Goal: Task Accomplishment & Management: Use online tool/utility

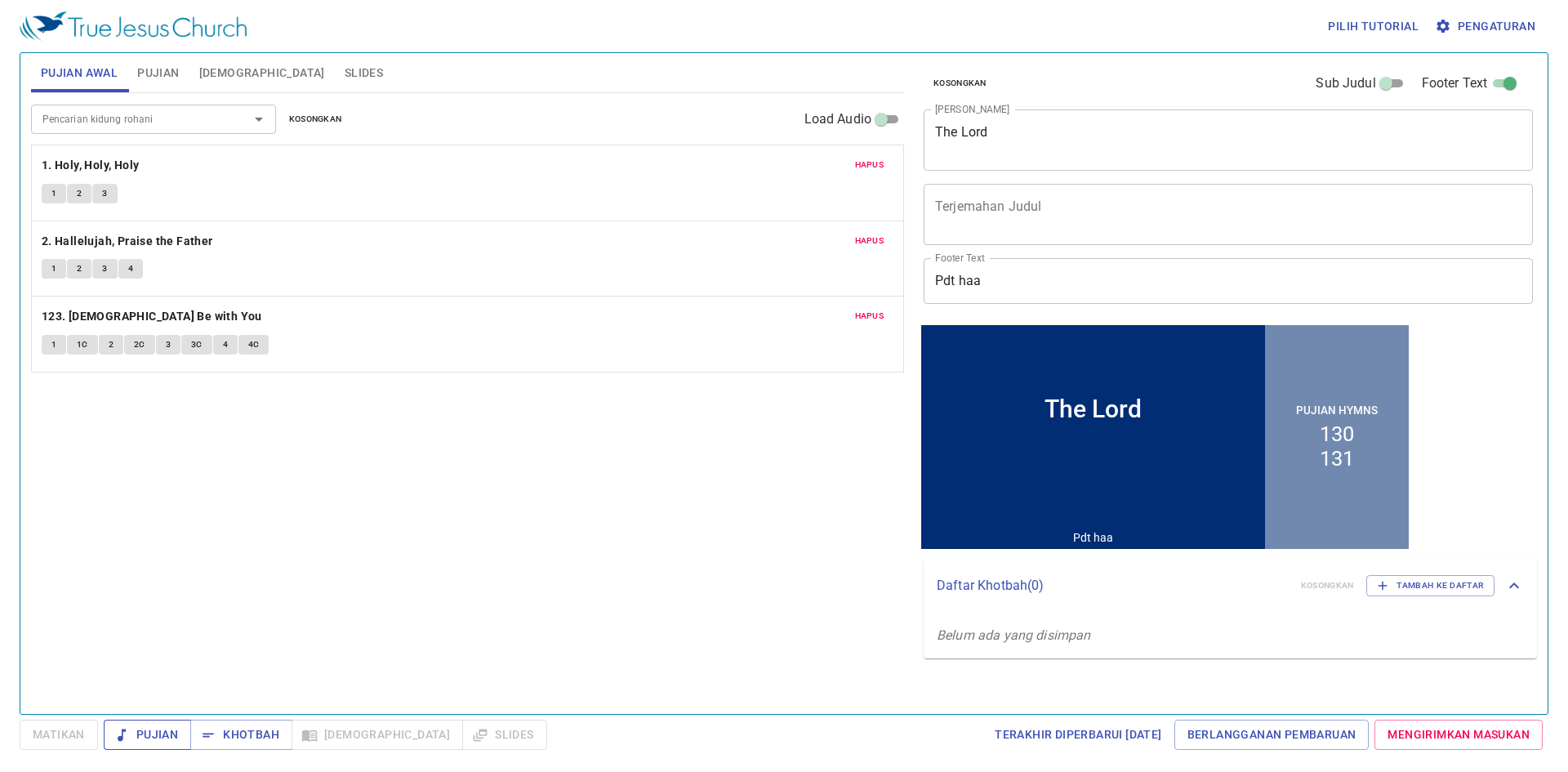
click at [134, 736] on span "Pujian" at bounding box center [148, 734] width 62 height 20
click at [263, 734] on span "Khotbah" at bounding box center [241, 734] width 76 height 20
click at [1101, 455] on div "The Lord" at bounding box center [1093, 408] width 344 height 123
click at [1124, 404] on div "The Lord" at bounding box center [1093, 408] width 97 height 28
click at [1131, 412] on div "The Lord" at bounding box center [1093, 408] width 97 height 28
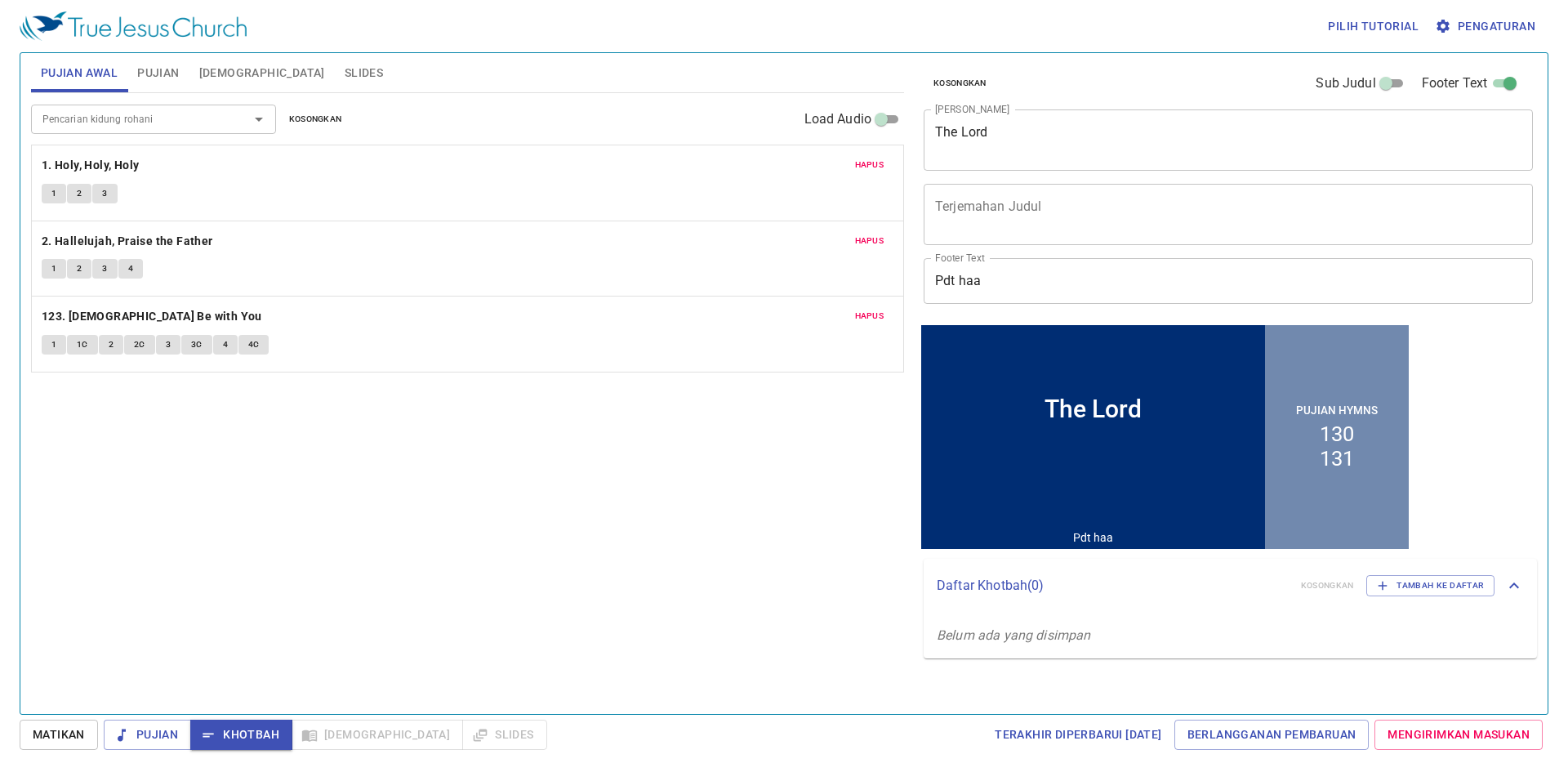
click at [351, 733] on div "Pujian Khotbah [DEMOGRAPHIC_DATA] Slides" at bounding box center [325, 735] width 443 height 30
click at [343, 749] on div "Pujian Khotbah [DEMOGRAPHIC_DATA] Slides" at bounding box center [325, 735] width 443 height 30
click at [329, 746] on div "Pujian Khotbah [DEMOGRAPHIC_DATA] Slides" at bounding box center [325, 735] width 443 height 30
click at [1048, 141] on textarea "The Lord" at bounding box center [1229, 139] width 587 height 31
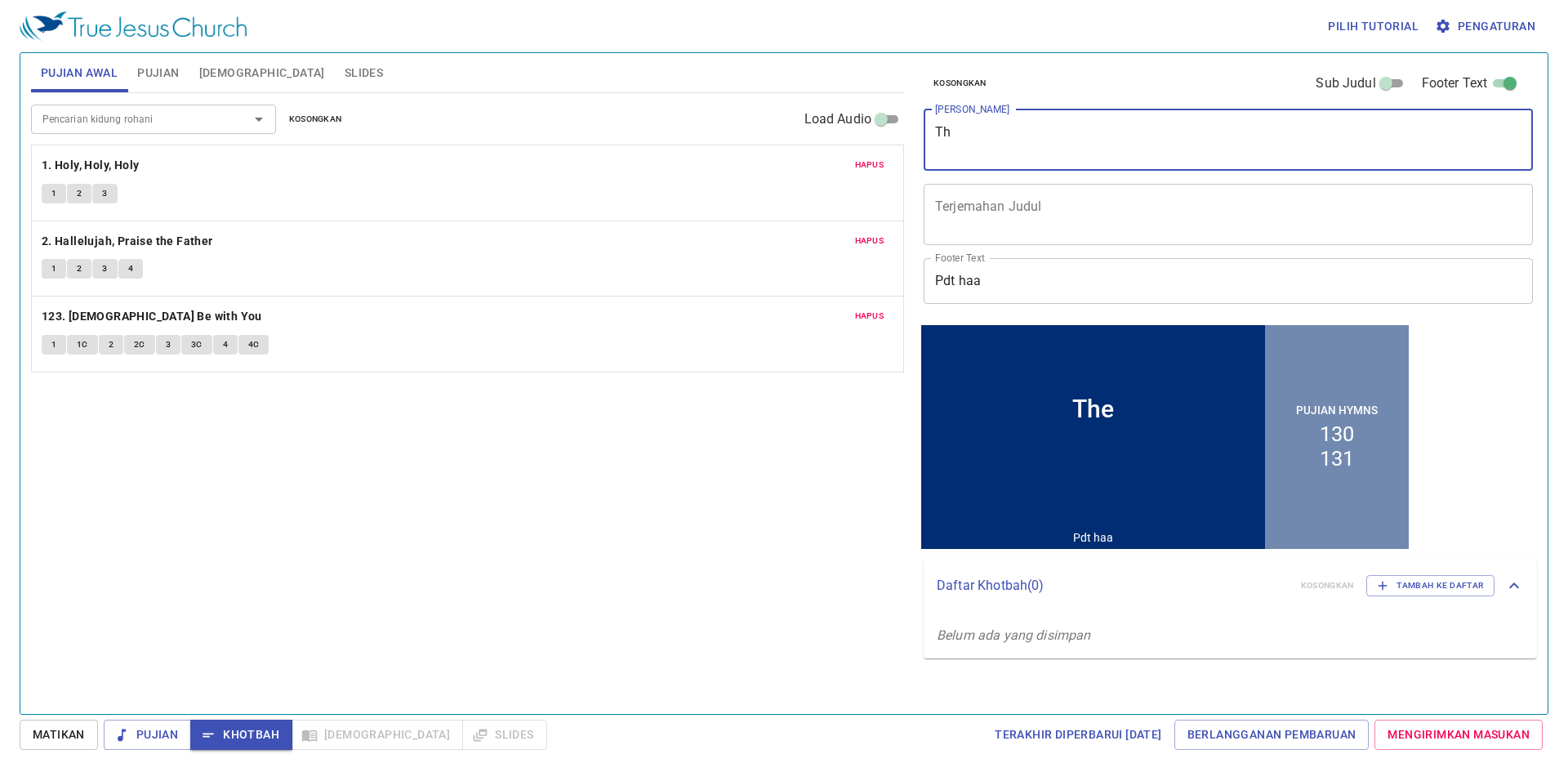
type textarea "T"
type textarea "[PERSON_NAME]"
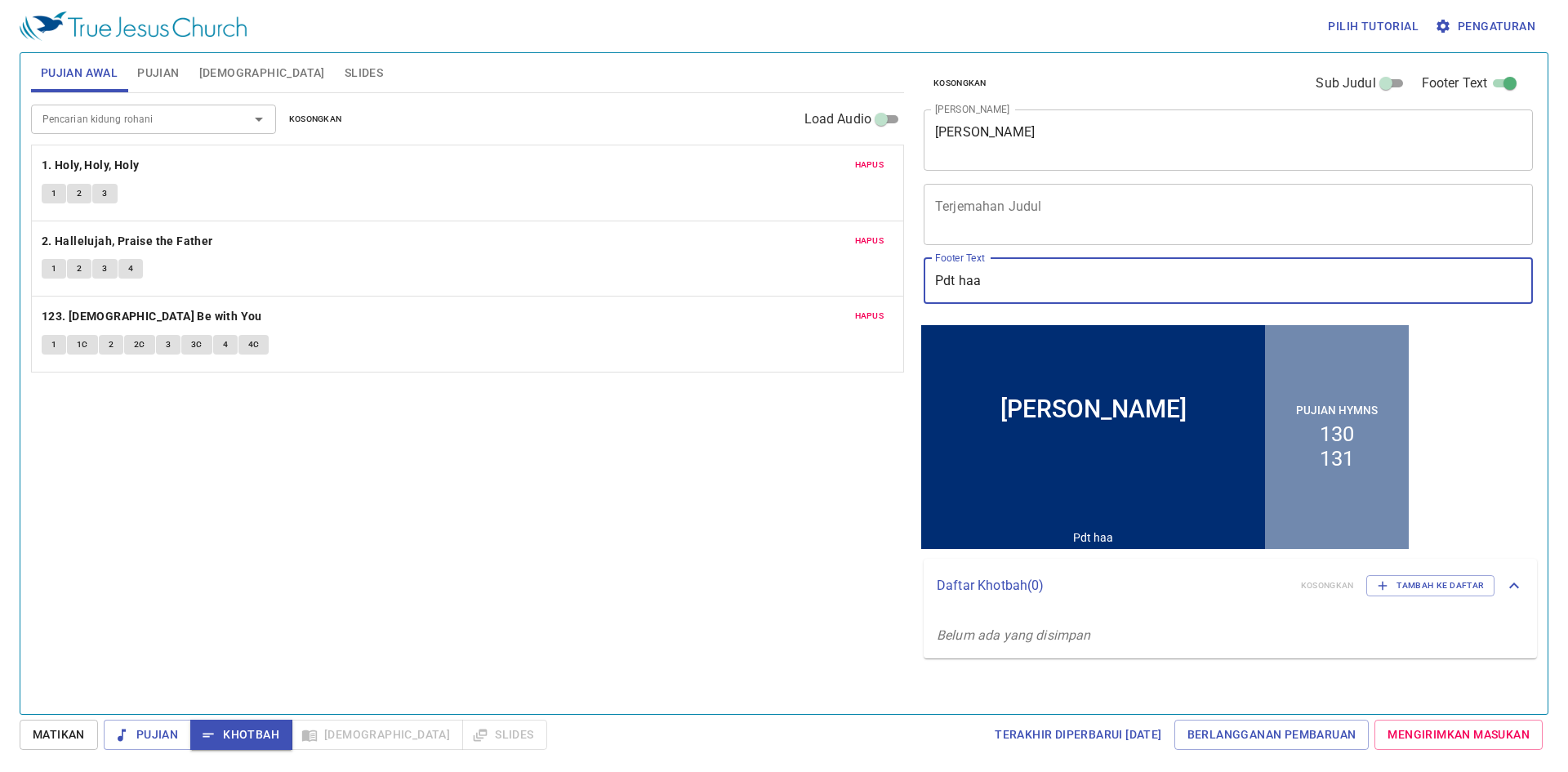
click at [1021, 279] on input "Pdt haa" at bounding box center [1229, 281] width 610 height 46
type input "Pdt [PERSON_NAME]"
click at [712, 507] on div "Pencarian kidung rohani Pencarian kidung rohani Kosongkan Load Audio Hapus 1. H…" at bounding box center [467, 397] width 873 height 607
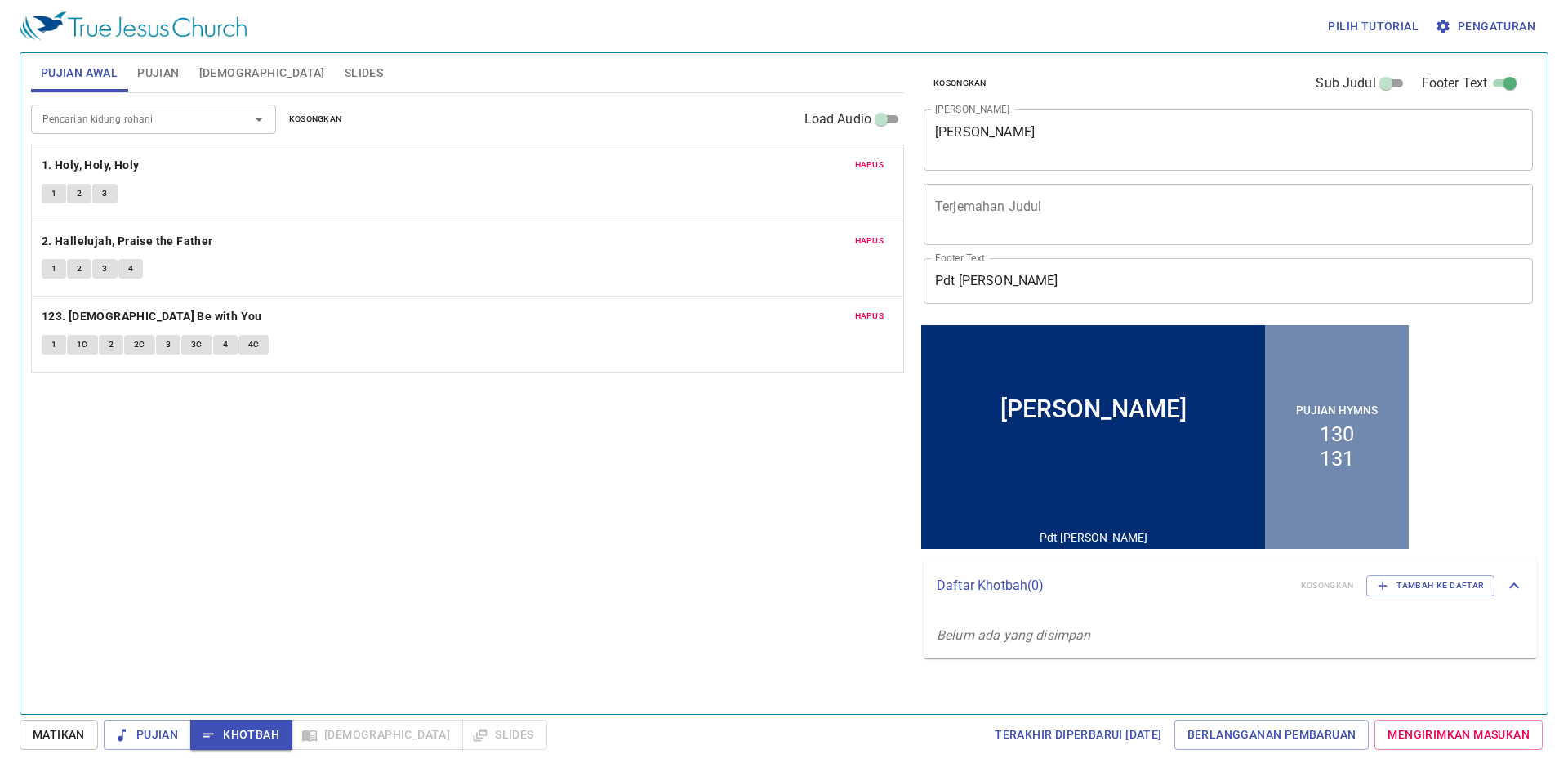
click at [320, 732] on div "Pujian Khotbah [DEMOGRAPHIC_DATA] Slides" at bounding box center [325, 735] width 443 height 30
click at [168, 78] on span "Pujian" at bounding box center [158, 72] width 41 height 20
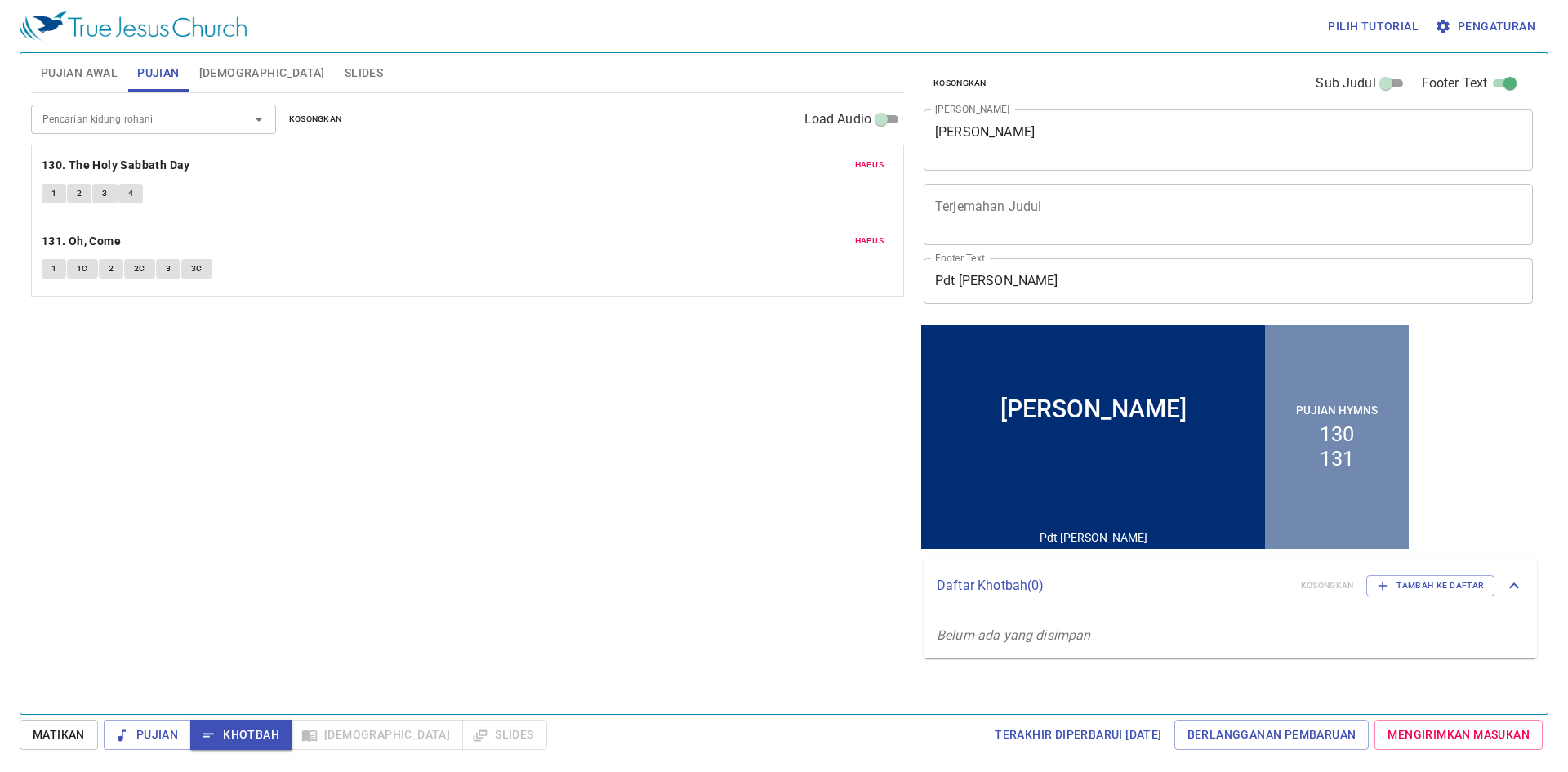
click at [106, 76] on span "Pujian Awal" at bounding box center [78, 72] width 77 height 20
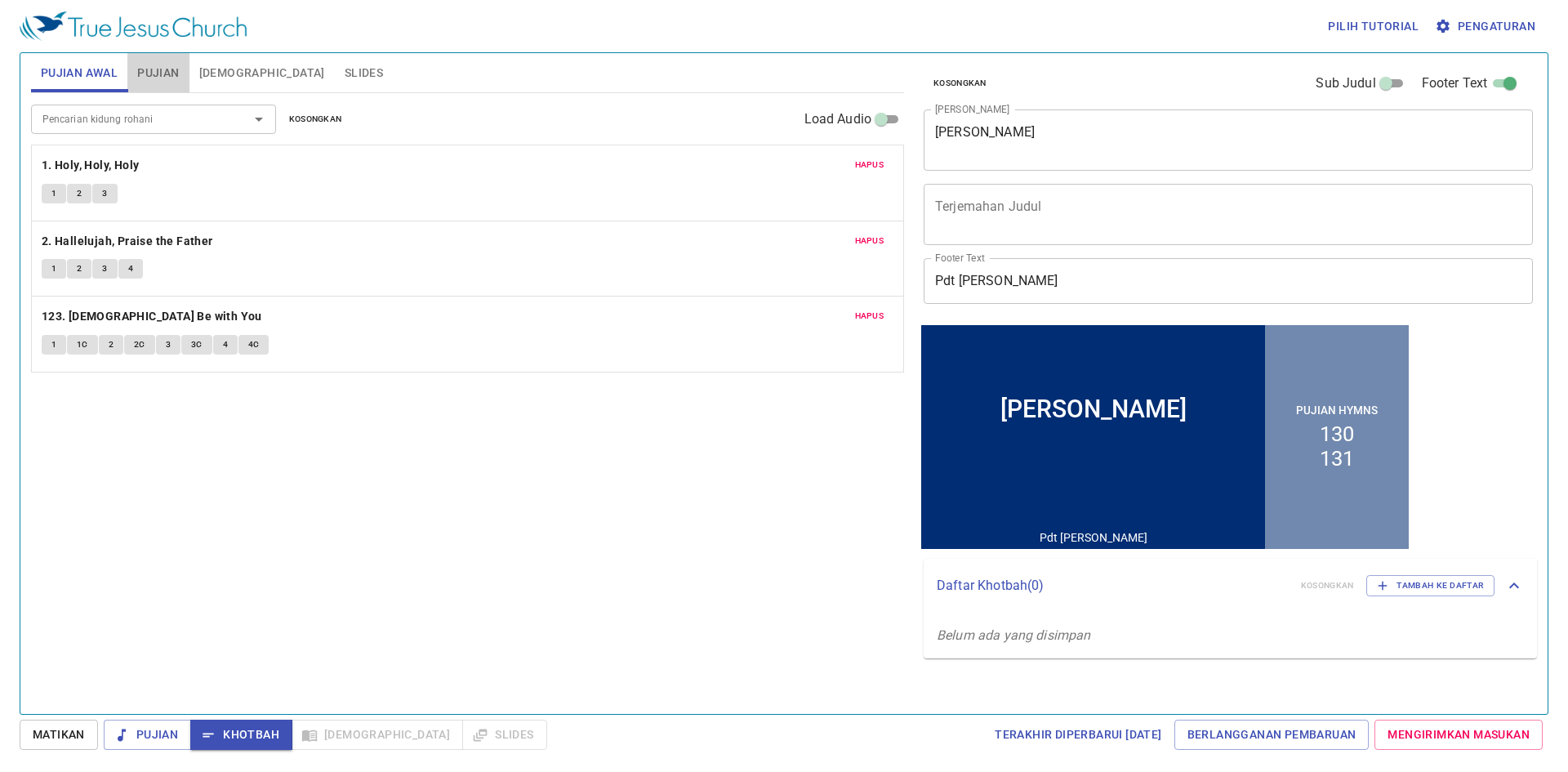
click at [141, 76] on span "Pujian" at bounding box center [158, 72] width 41 height 20
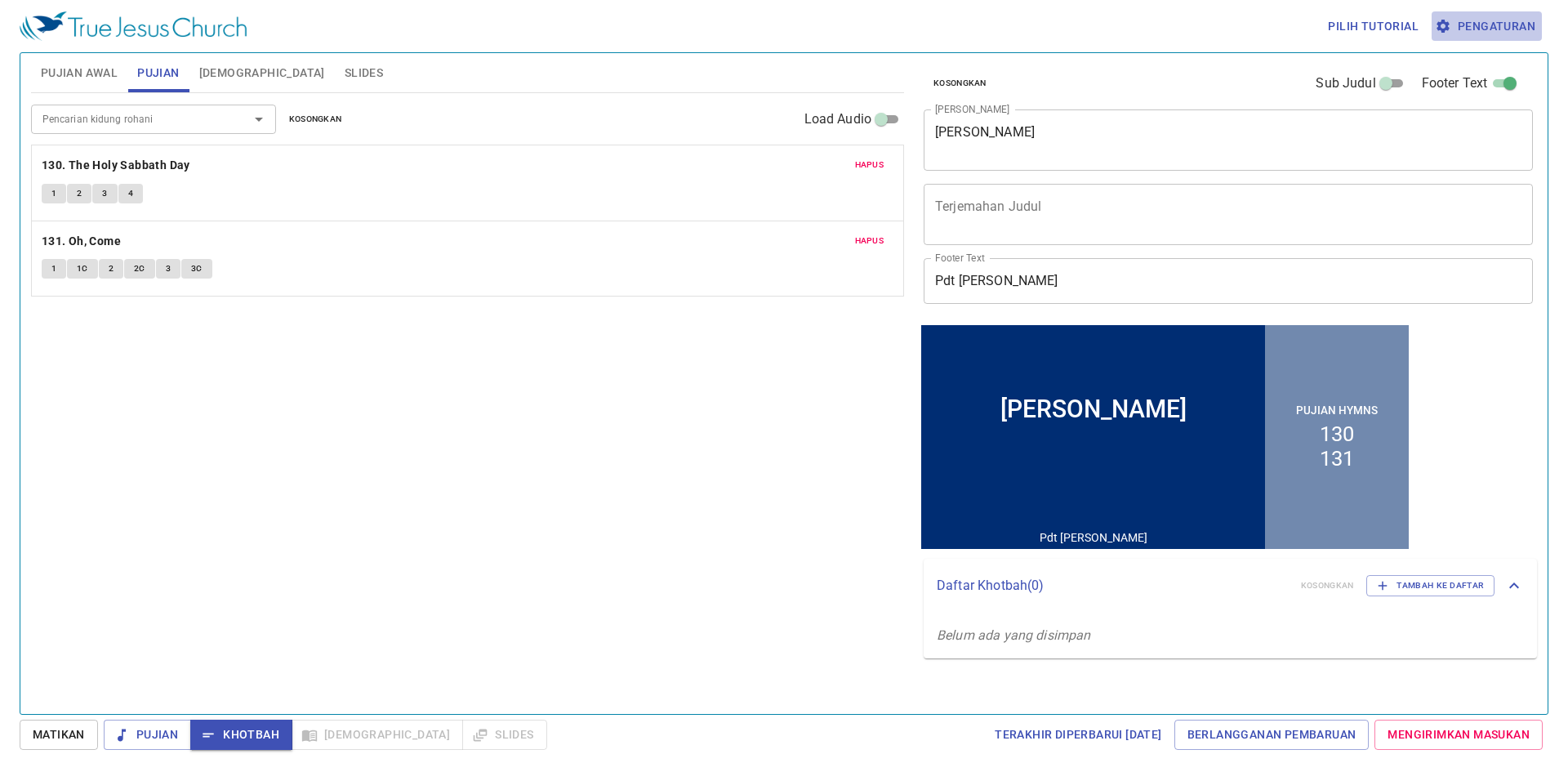
click at [1491, 21] on span "Pengaturan" at bounding box center [1487, 26] width 97 height 20
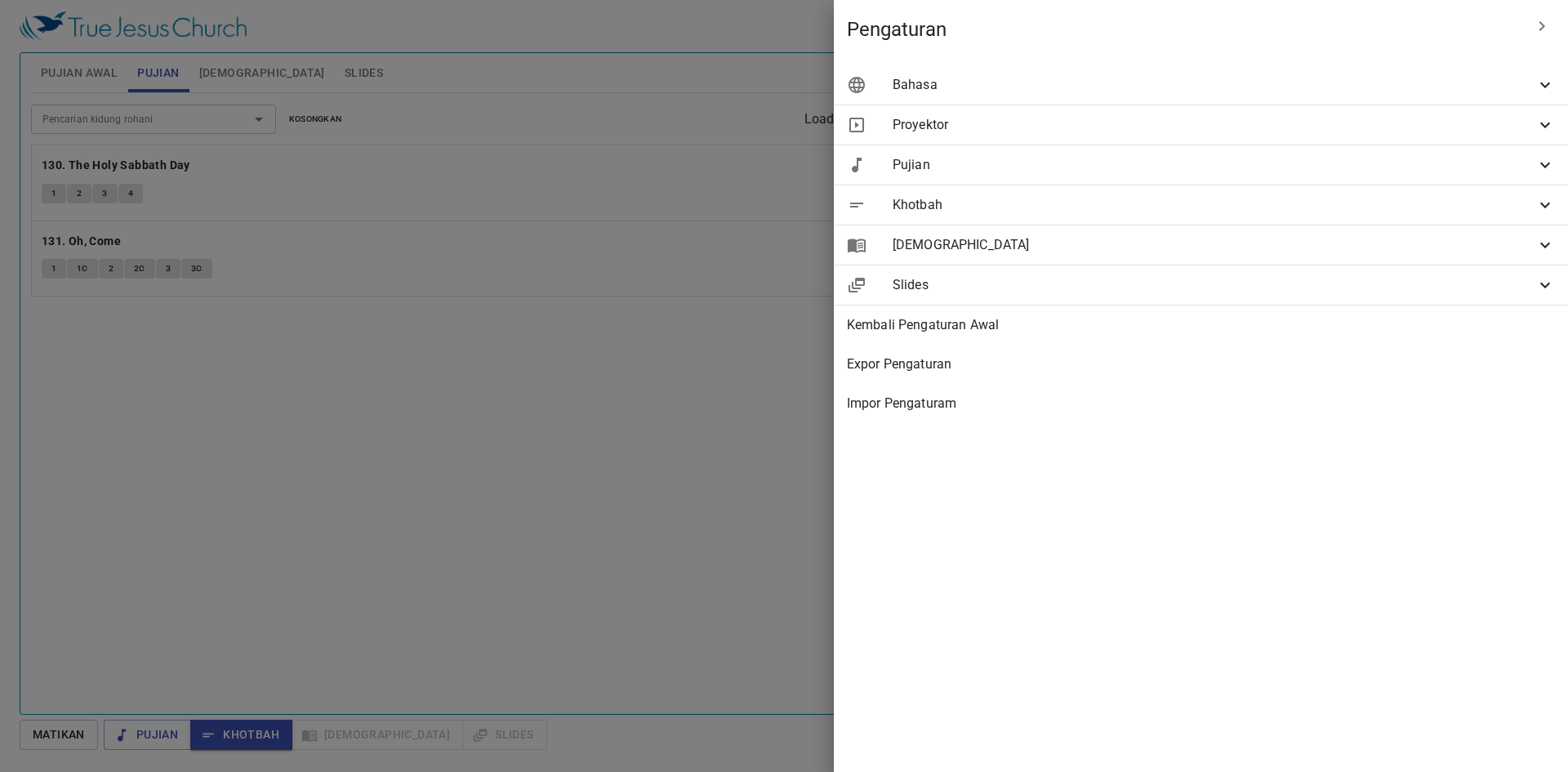
click at [1158, 199] on span "Khotbah" at bounding box center [1214, 205] width 643 height 19
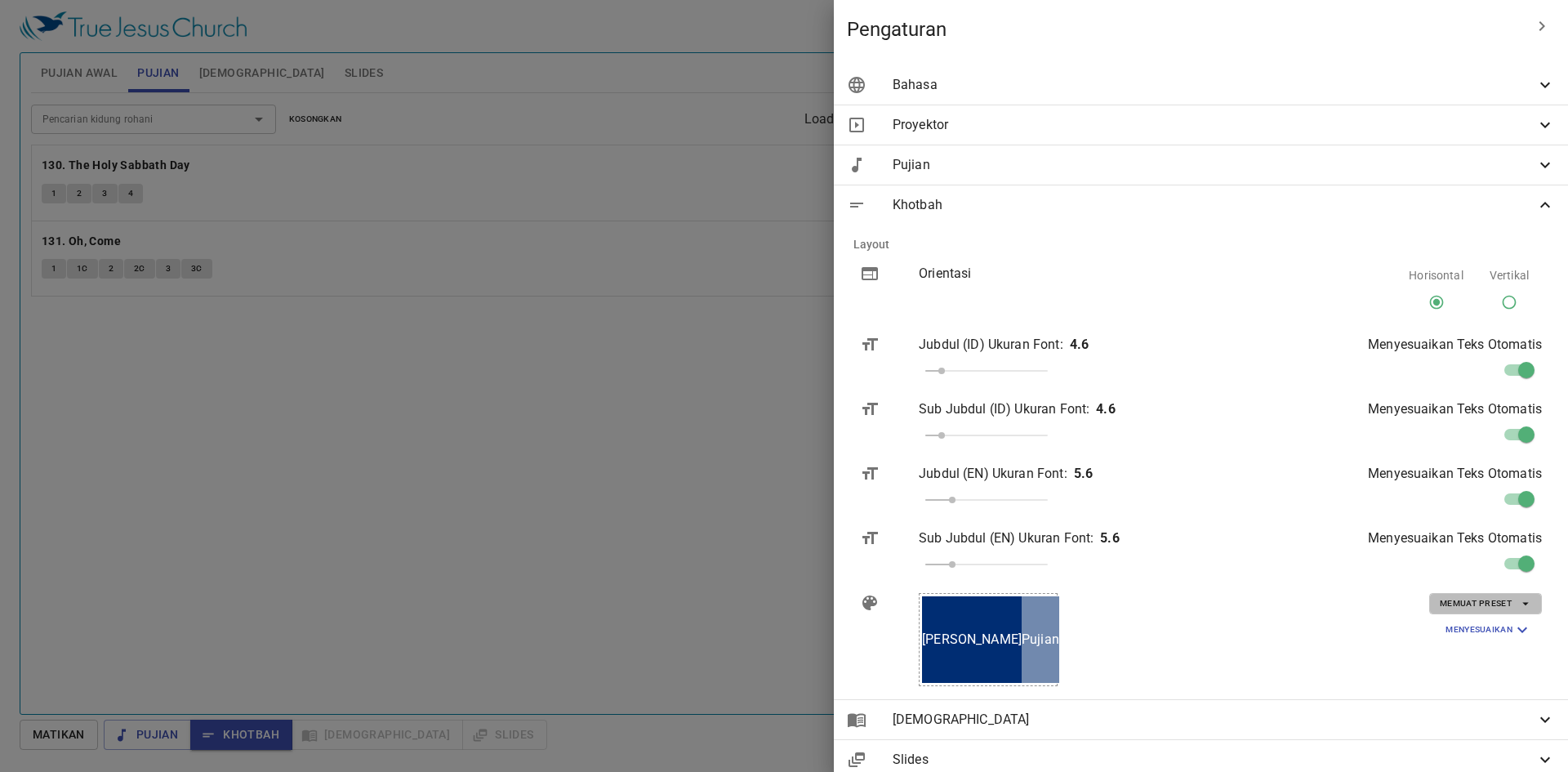
click at [1503, 600] on span "Memuat Preset" at bounding box center [1486, 604] width 92 height 15
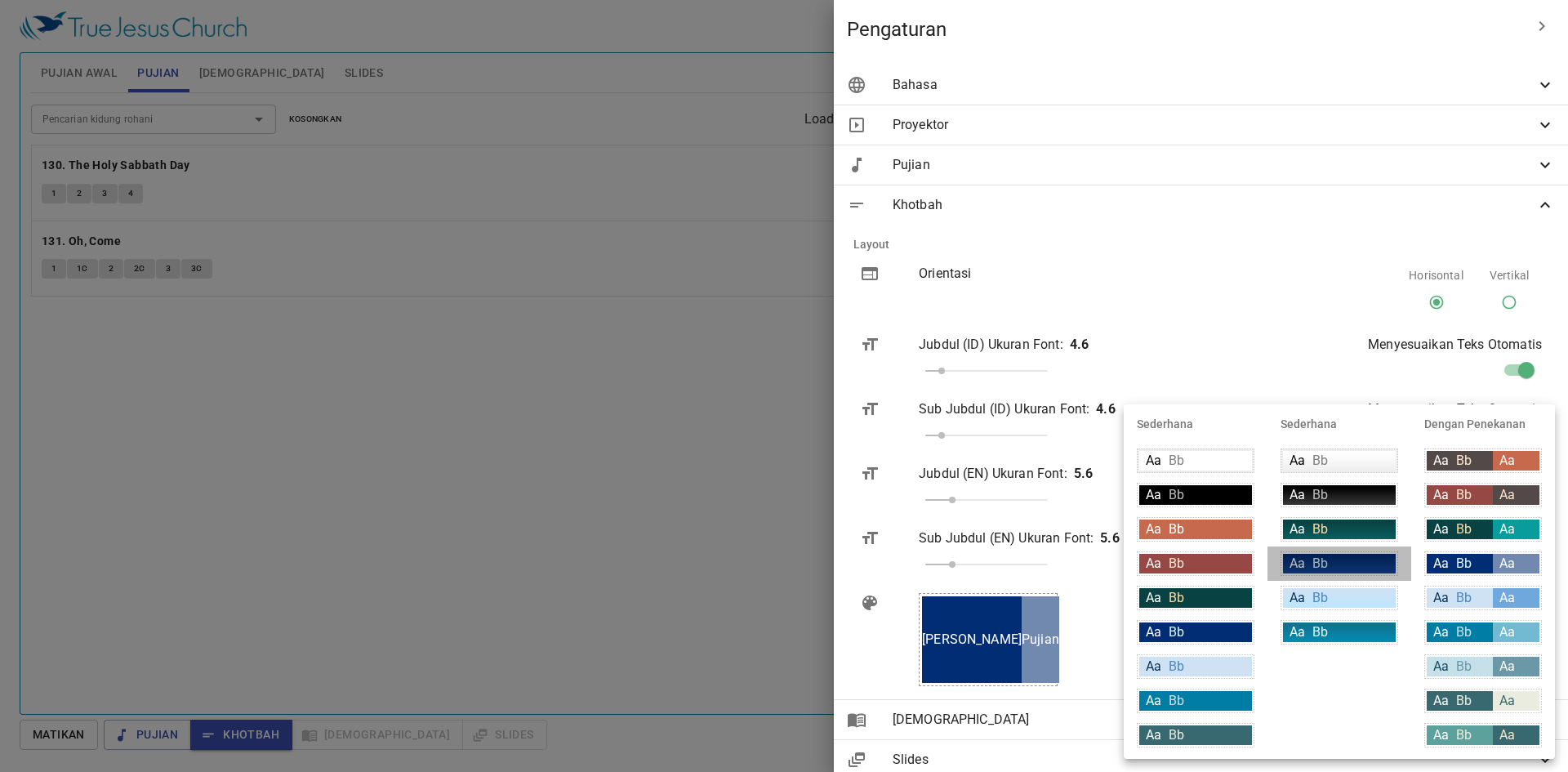
click at [1343, 574] on div "Aa Bb" at bounding box center [1340, 564] width 118 height 25
type input "linear-gradient(180deg, rgba(0,45,115,1) 10%, rgba(18,69,148,1) 100%)"
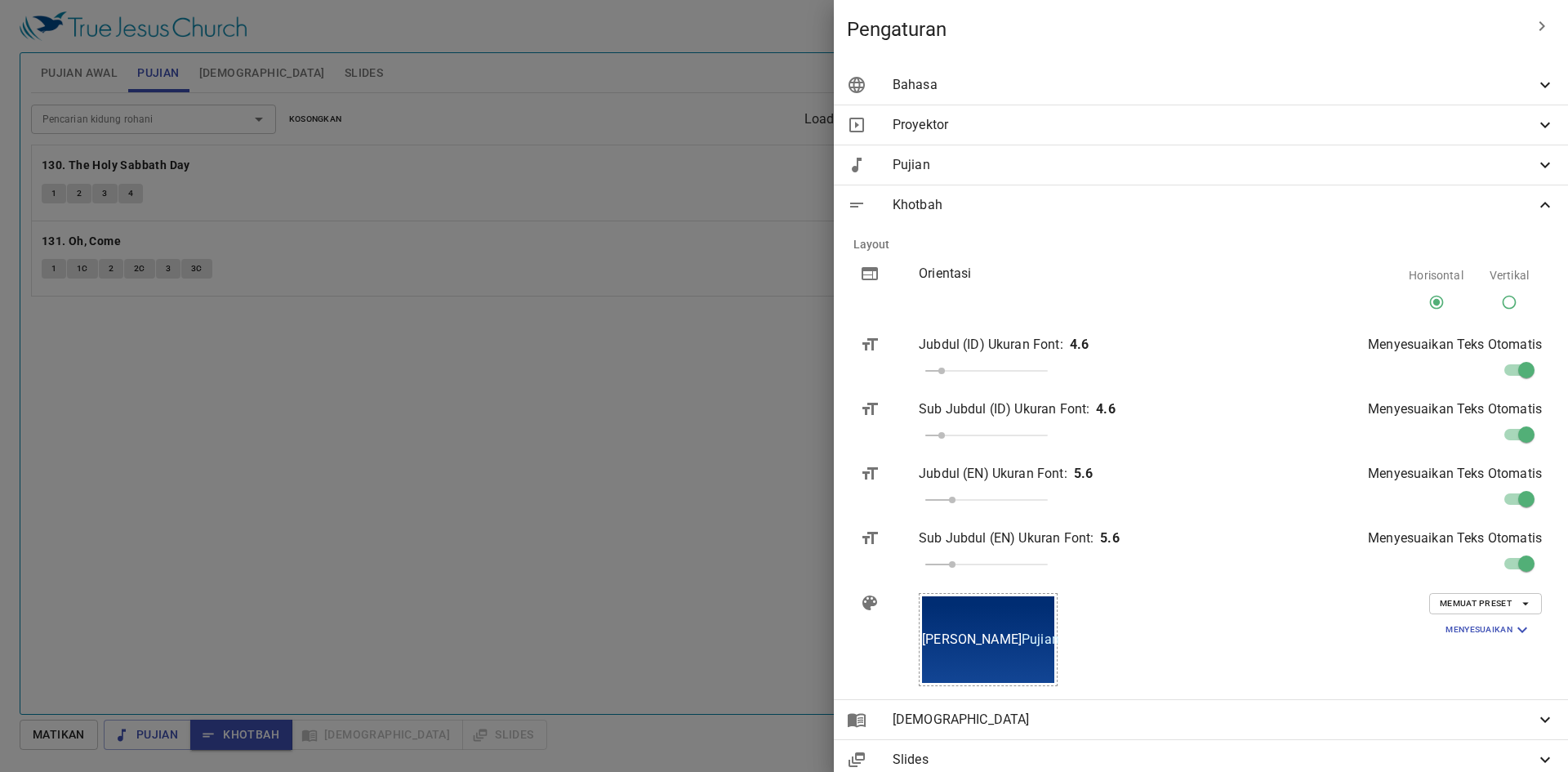
click at [828, 583] on div at bounding box center [784, 386] width 1568 height 772
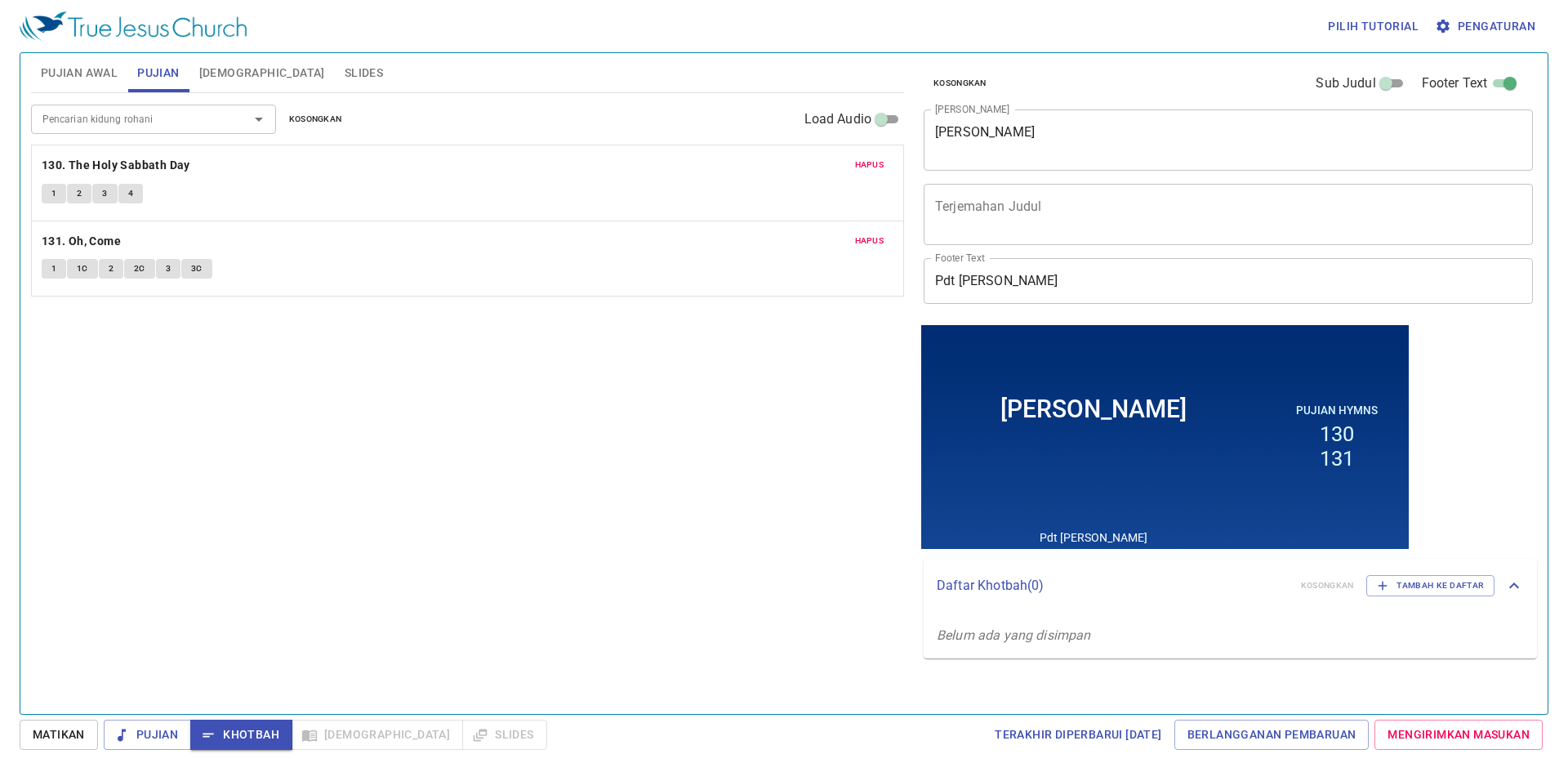
click at [1487, 19] on span "Pengaturan" at bounding box center [1487, 26] width 97 height 20
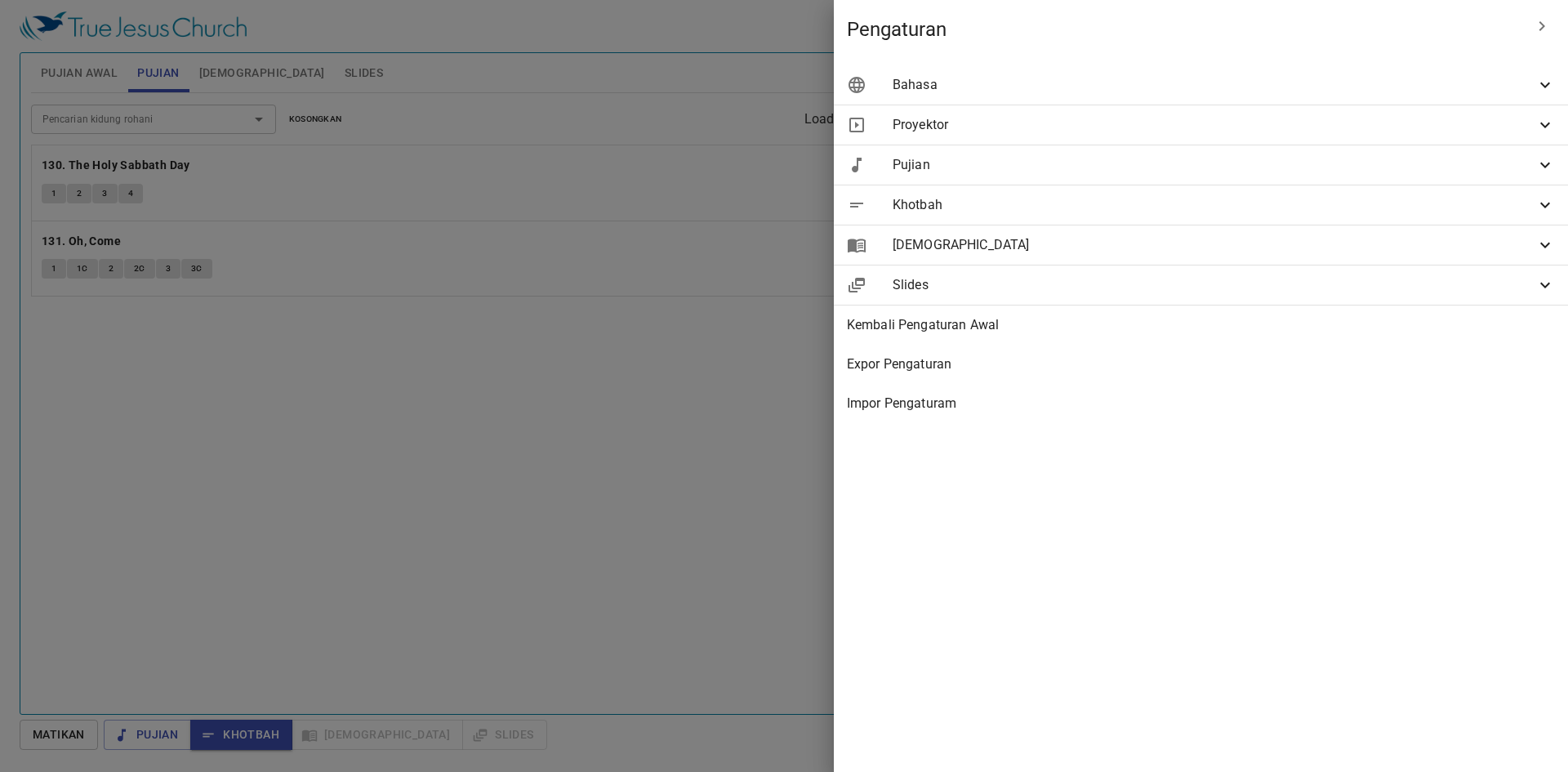
click at [1229, 245] on span "[DEMOGRAPHIC_DATA]" at bounding box center [1214, 245] width 643 height 19
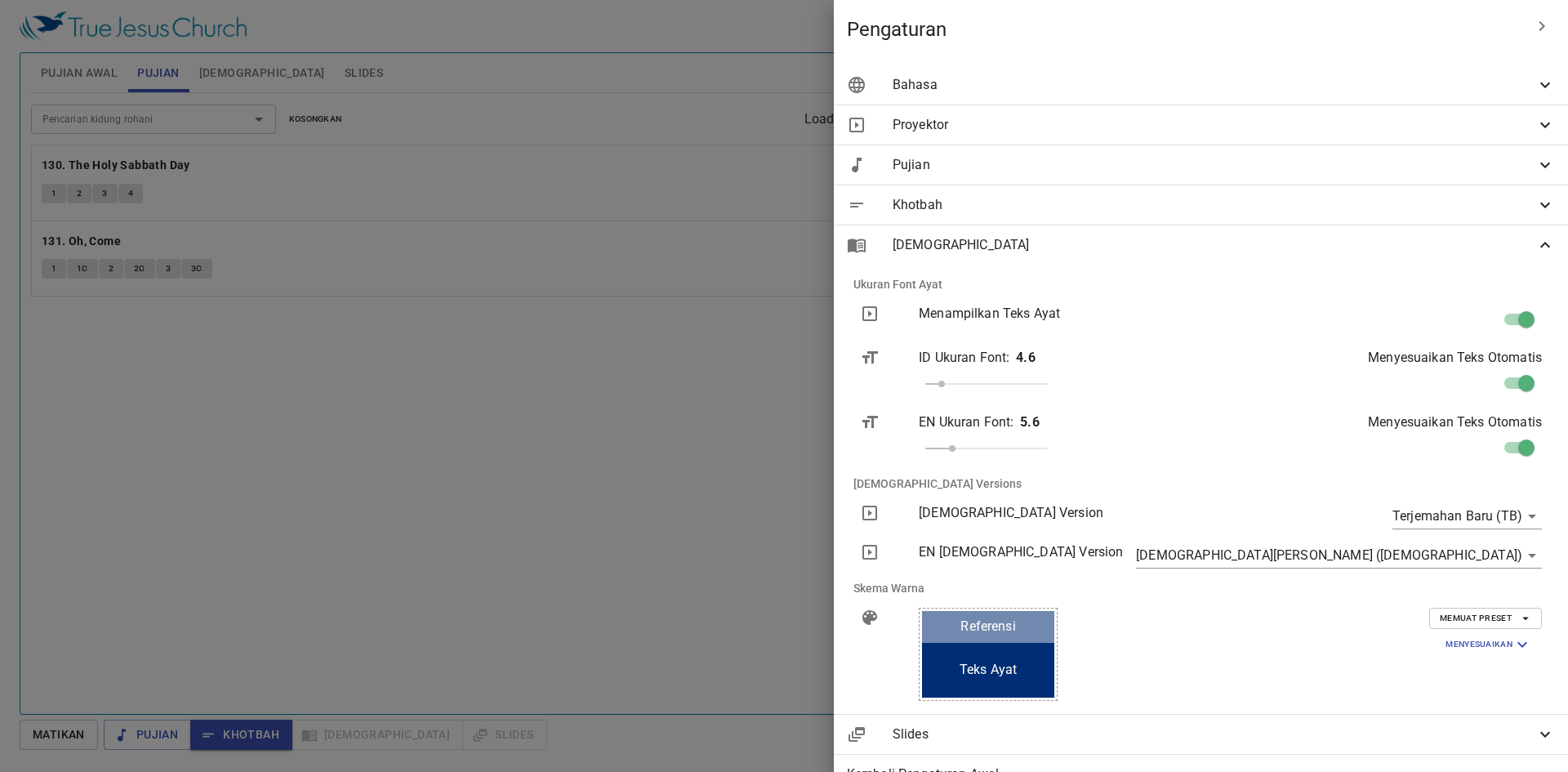
click at [1208, 207] on span "Khotbah" at bounding box center [1214, 205] width 643 height 19
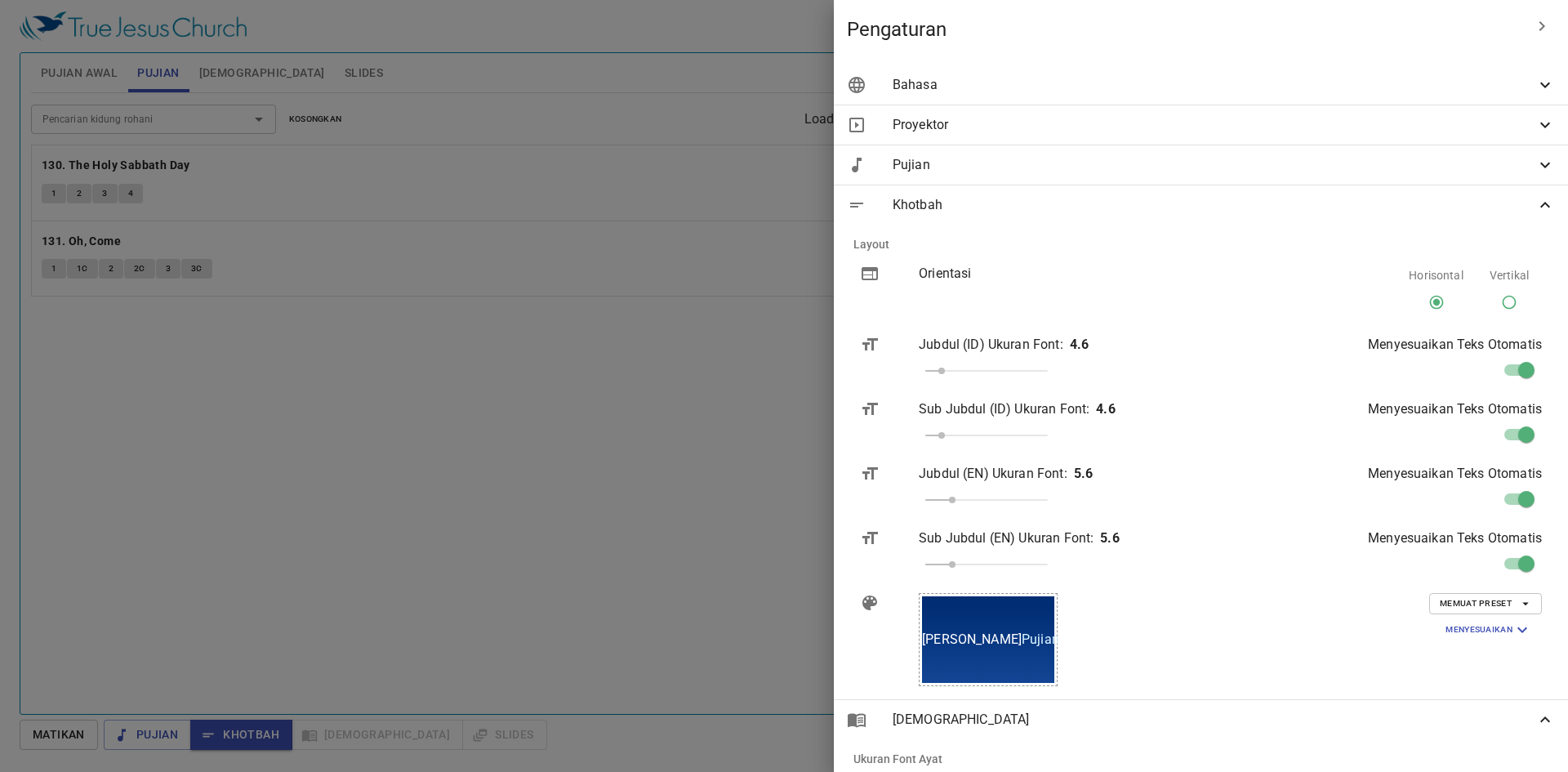
click at [1461, 606] on span "Memuat Preset" at bounding box center [1486, 604] width 92 height 15
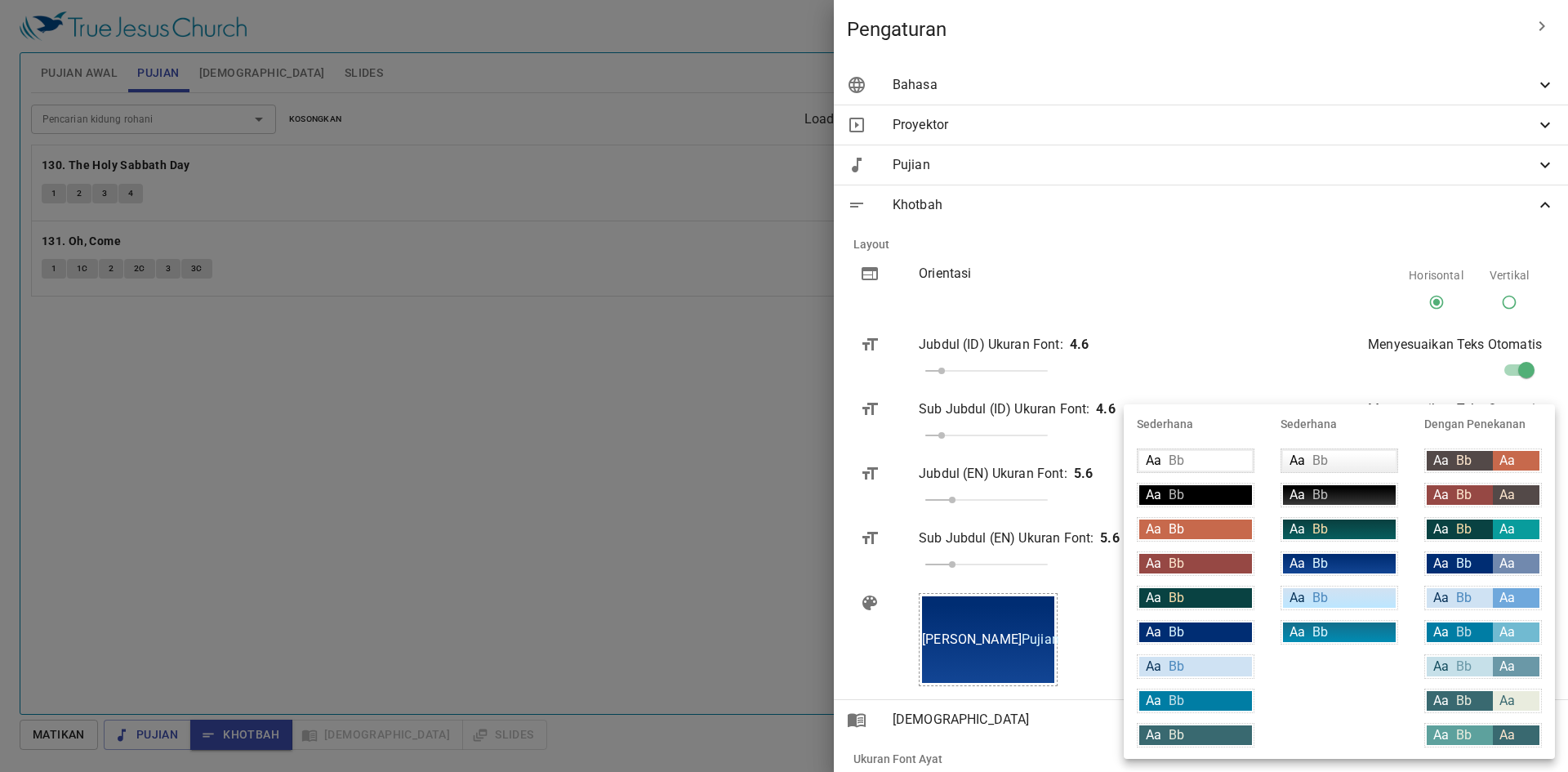
click at [1491, 578] on li "Aa Bb Aa" at bounding box center [1483, 563] width 144 height 34
type input "#002d73"
type input "#7189ae"
type input "#ffffff"
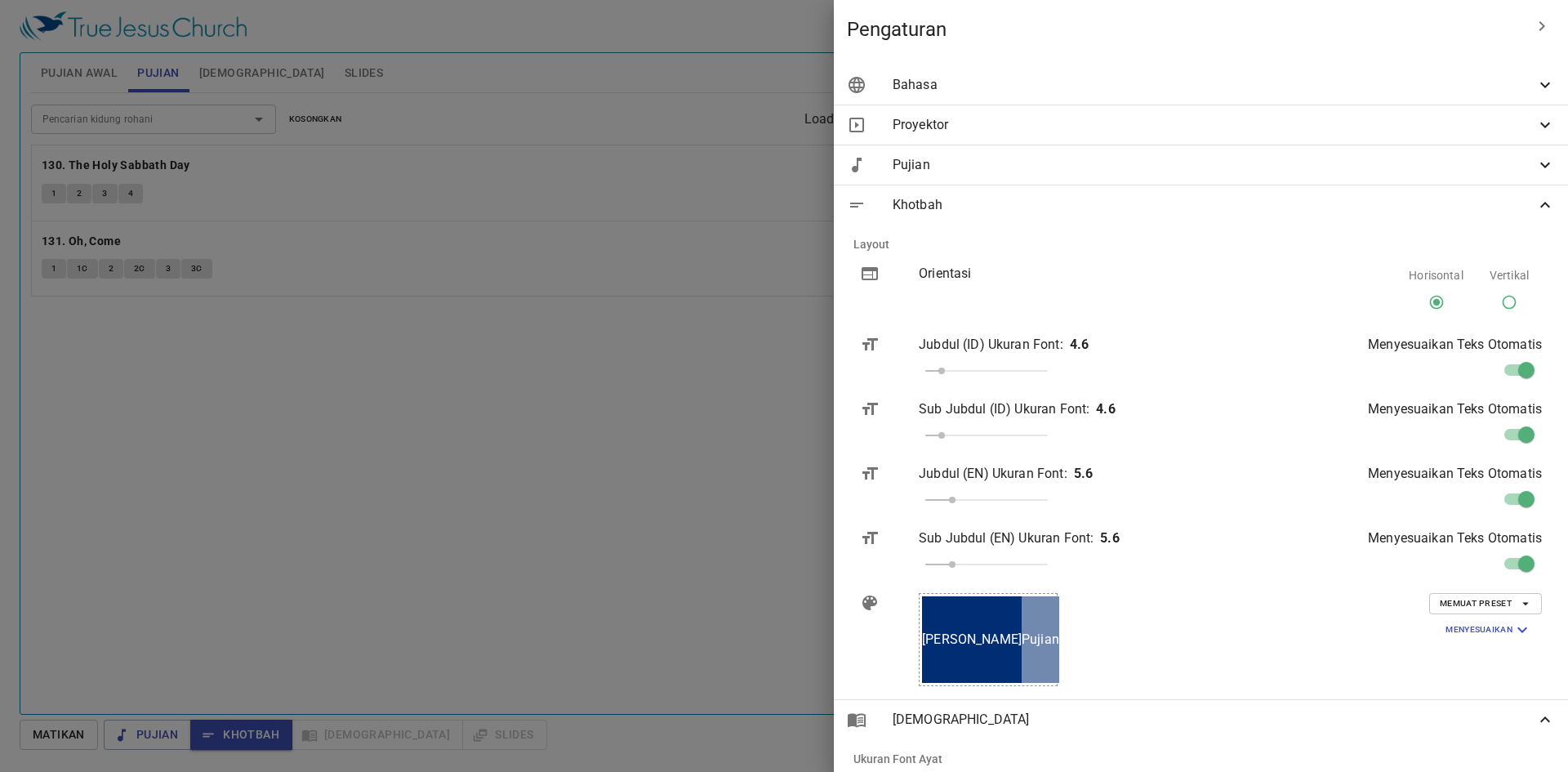
click at [701, 546] on div at bounding box center [784, 386] width 1568 height 772
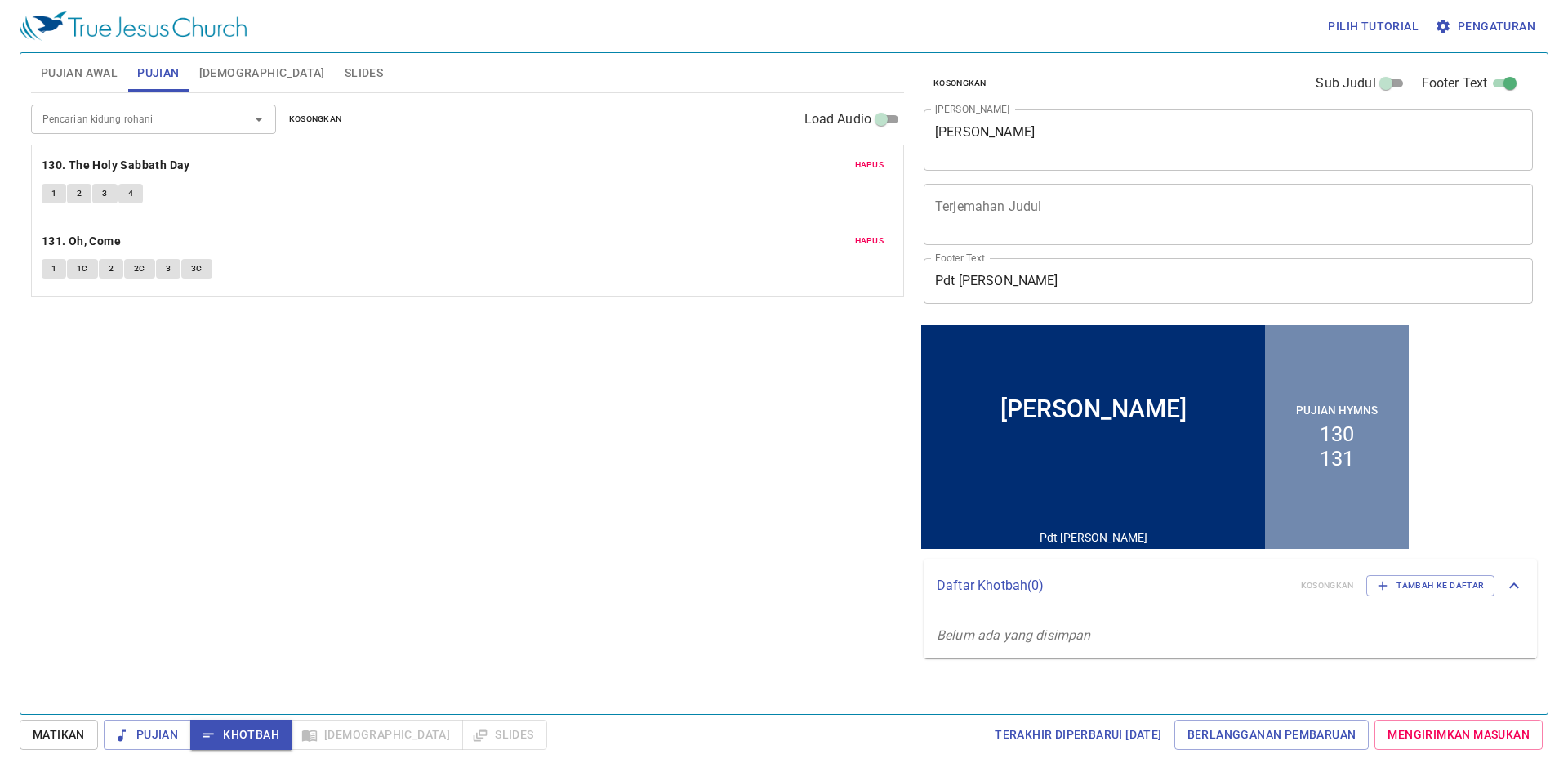
click at [1140, 394] on div "[PERSON_NAME]" at bounding box center [1093, 408] width 186 height 28
click at [823, 423] on div "Pencarian kidung rohani Pencarian kidung rohani Kosongkan Load Audio Hapus 130.…" at bounding box center [467, 397] width 873 height 607
click at [545, 590] on div "Pencarian kidung rohani Pencarian kidung rohani Kosongkan Load Audio Hapus 130.…" at bounding box center [467, 397] width 873 height 607
click at [170, 730] on span "Pujian" at bounding box center [148, 734] width 62 height 20
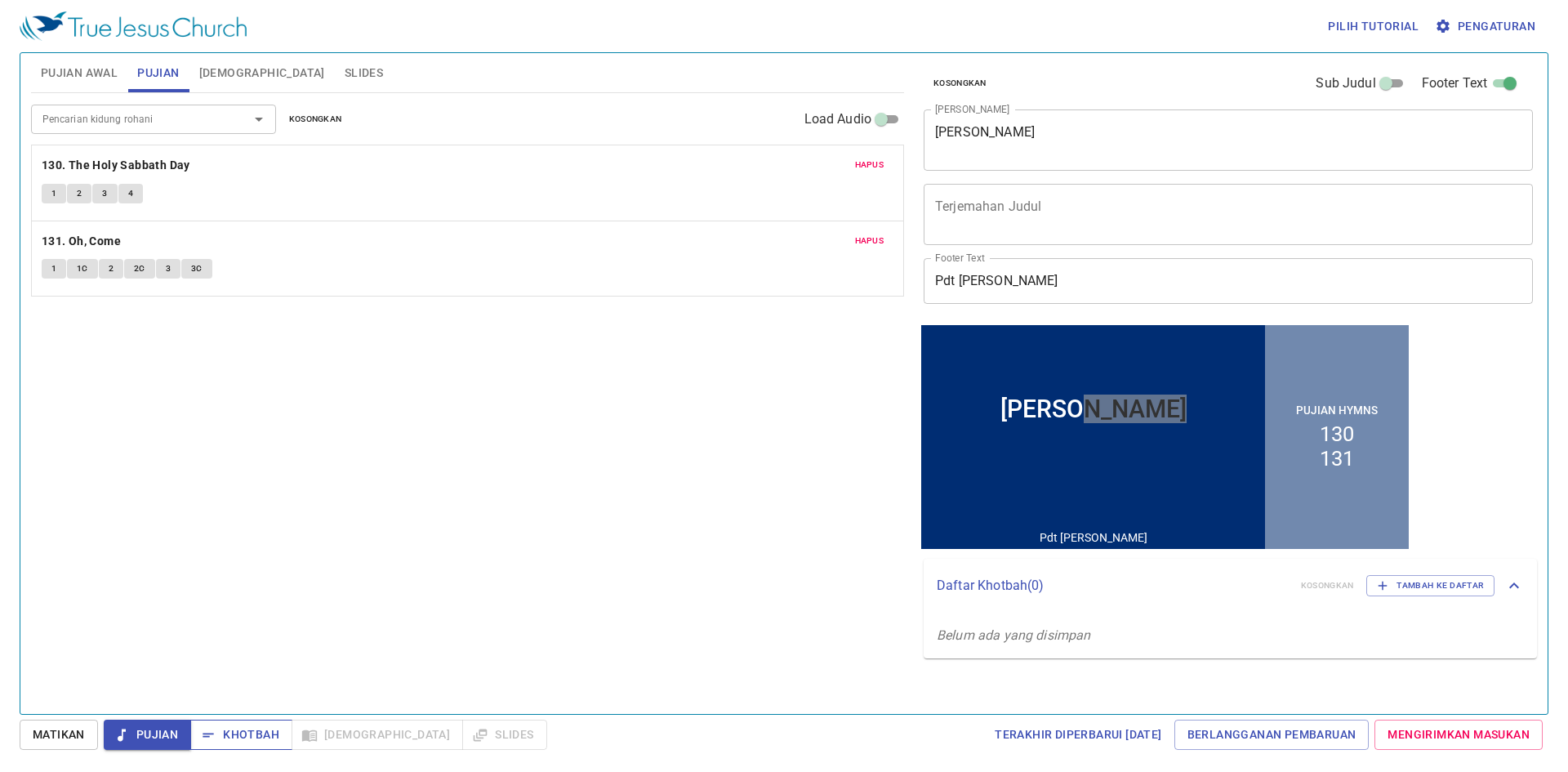
click at [235, 723] on button "Khotbah" at bounding box center [241, 735] width 102 height 30
click at [233, 73] on span "[DEMOGRAPHIC_DATA]" at bounding box center [262, 72] width 126 height 20
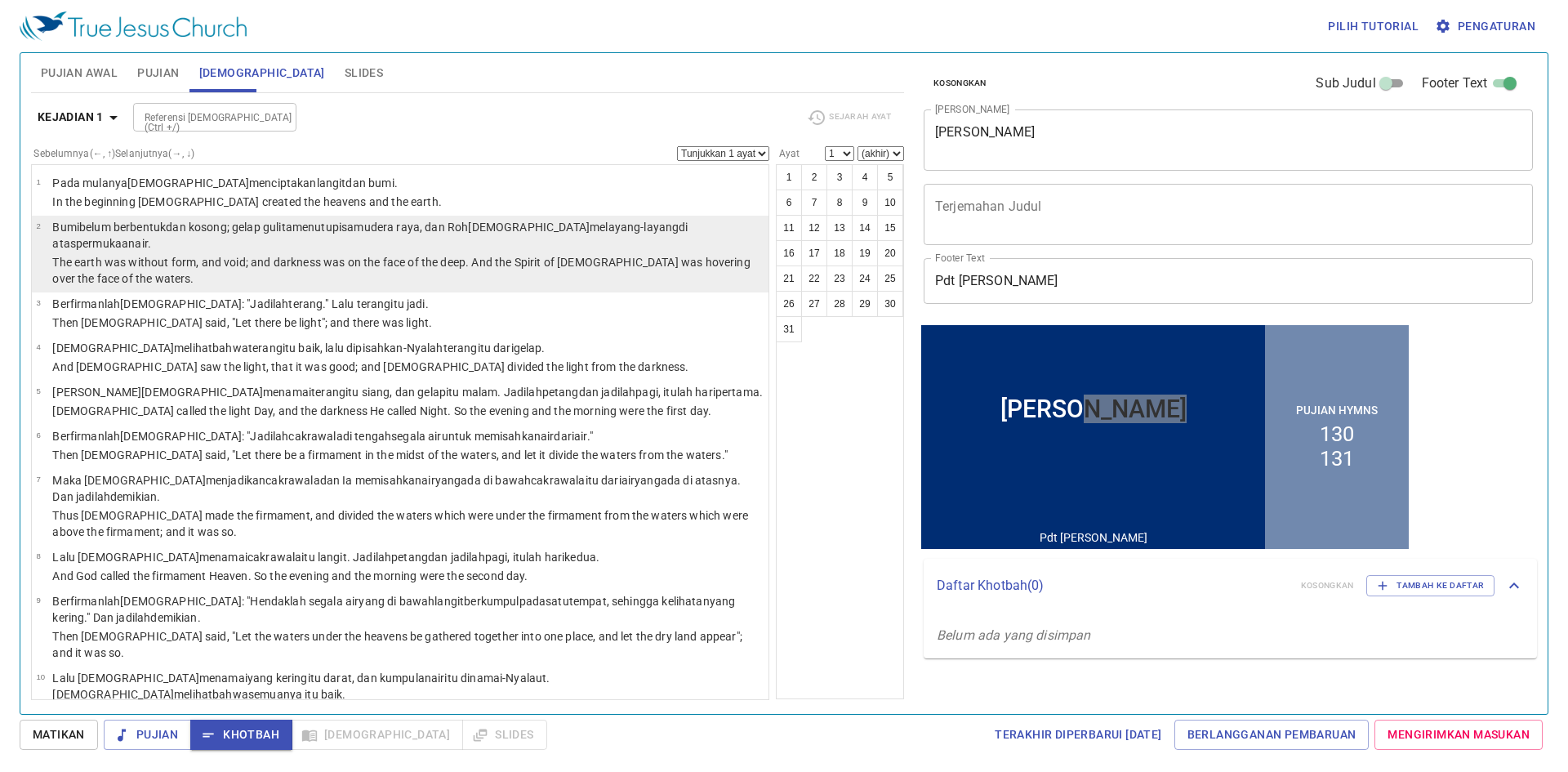
click at [249, 235] on p "Bumi belum berbentuk [PERSON_NAME] kosong ; gelap gulita menutupi samudera raya…" at bounding box center [408, 234] width 712 height 33
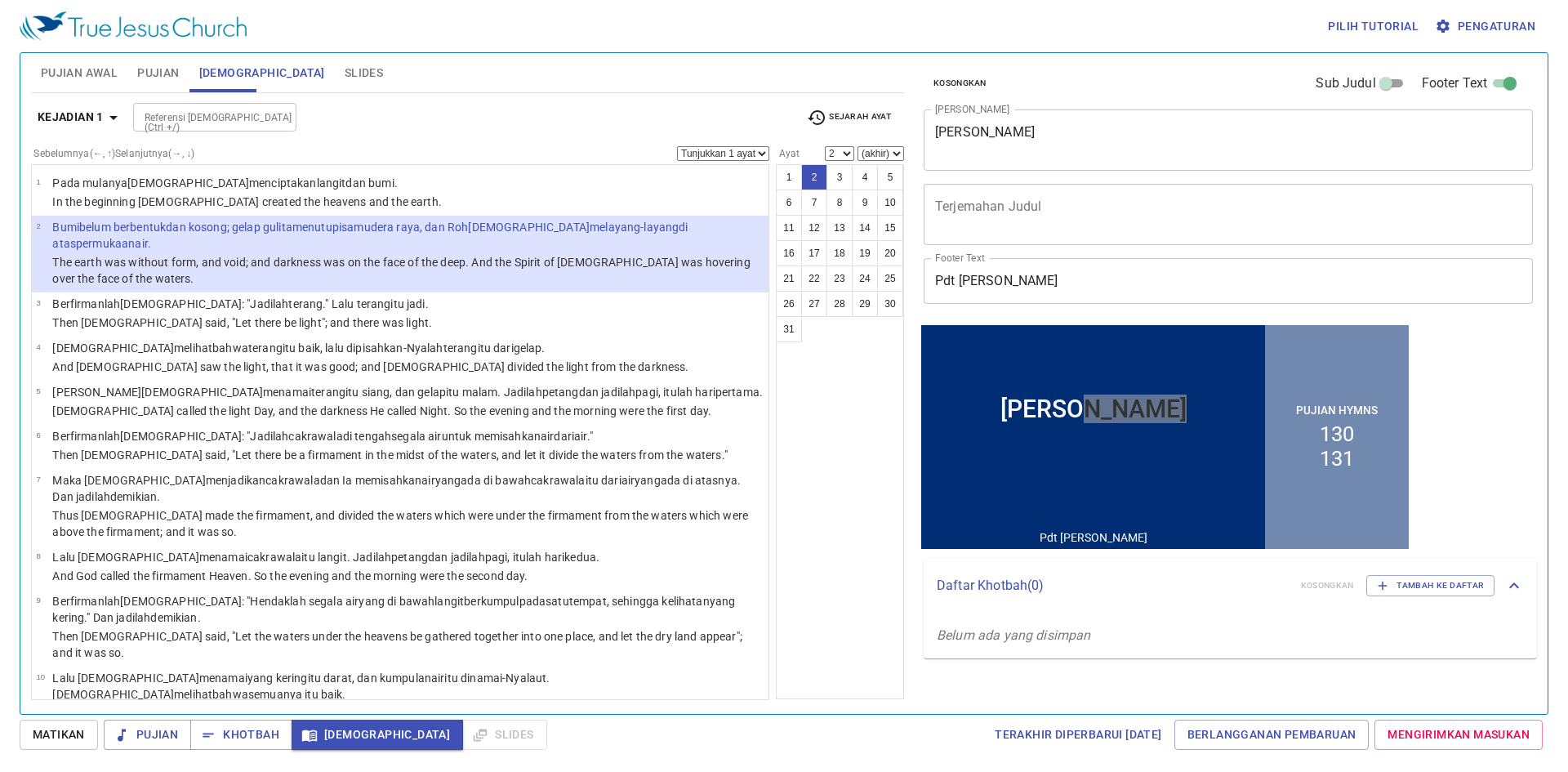
drag, startPoint x: 353, startPoint y: 727, endPoint x: 385, endPoint y: 731, distance: 32.2
click at [353, 727] on span "[DEMOGRAPHIC_DATA]" at bounding box center [377, 734] width 145 height 20
click at [433, 730] on div "Pujian Khotbah [DEMOGRAPHIC_DATA] Slides" at bounding box center [325, 735] width 443 height 30
click at [886, 182] on button "5" at bounding box center [891, 177] width 26 height 26
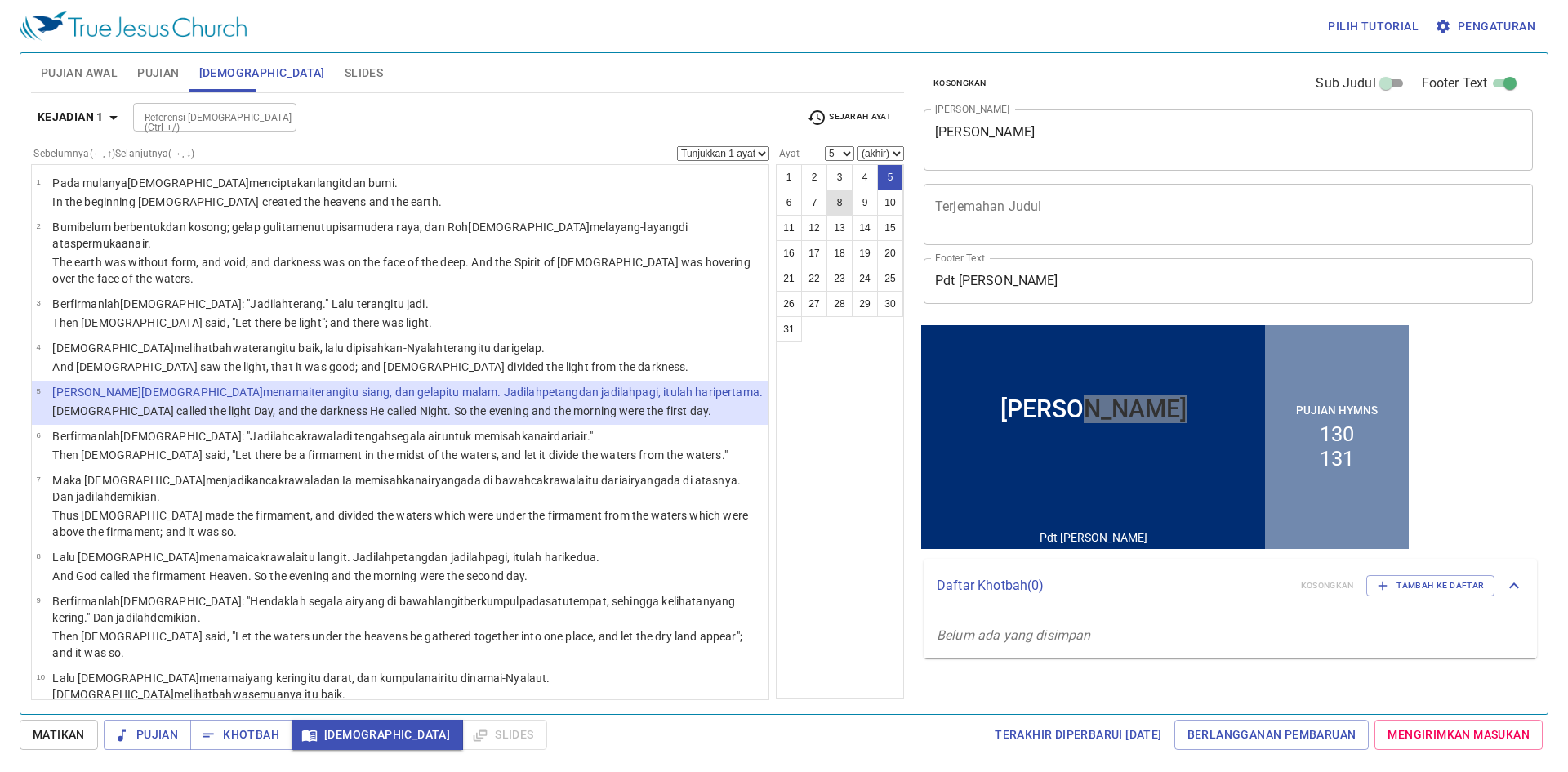
click at [843, 207] on button "8" at bounding box center [839, 203] width 26 height 26
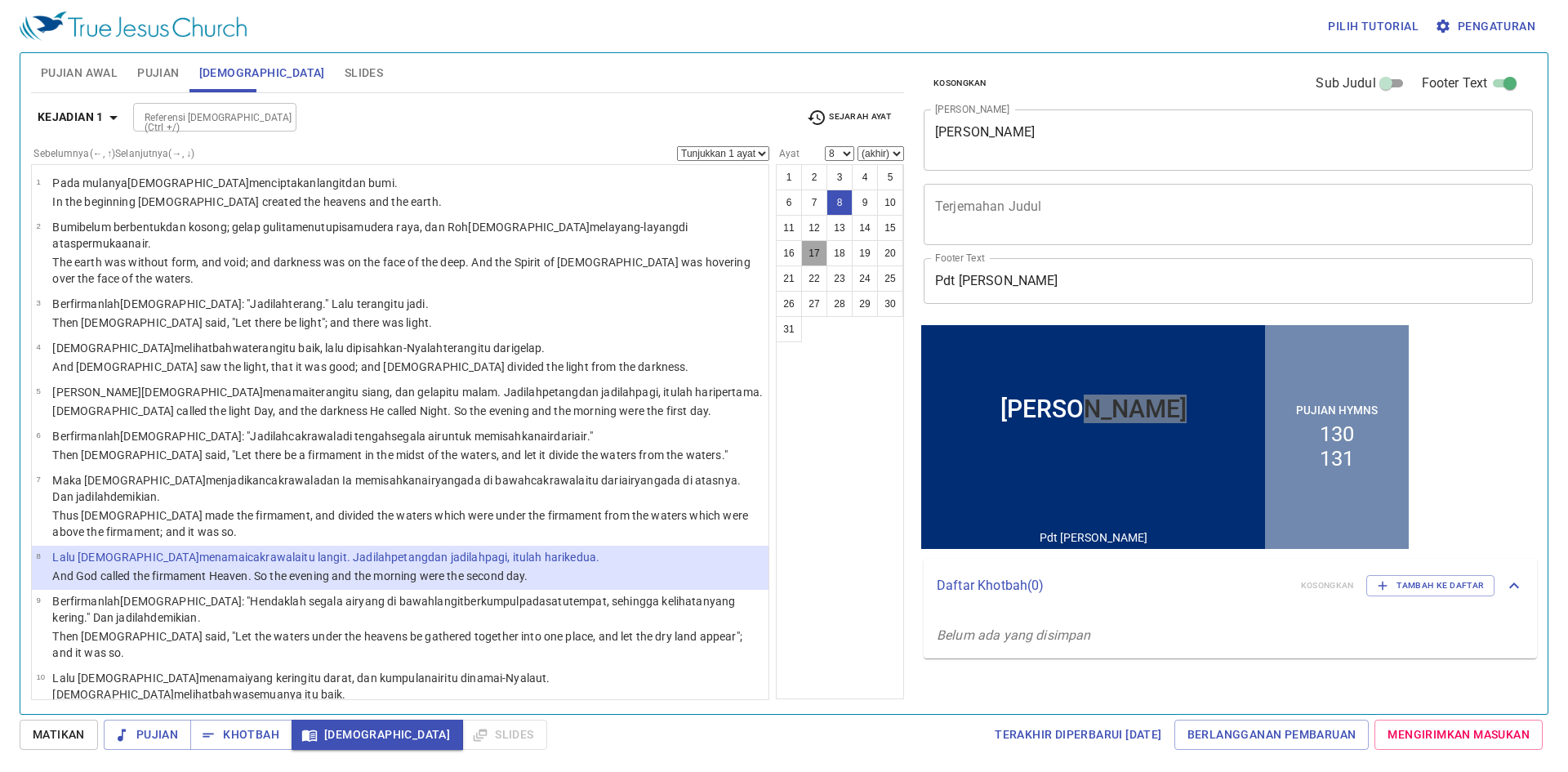
click at [821, 256] on button "17" at bounding box center [815, 254] width 26 height 26
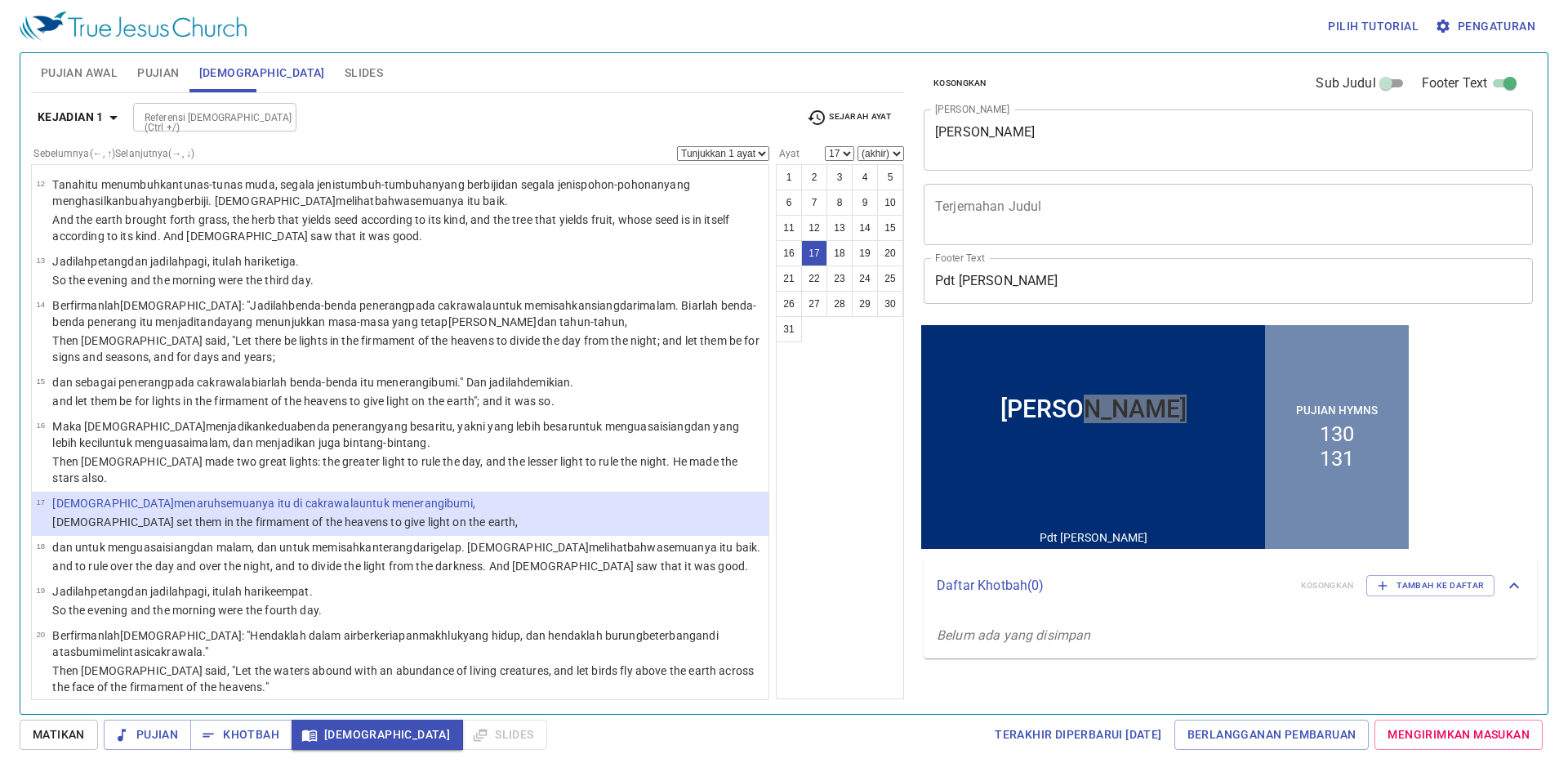
click at [916, 443] on div "Kosongkan Sub Judul Footer Text Judul Khotbah Judul Khotbah x Judul Khotbah Ter…" at bounding box center [1227, 377] width 633 height 661
click at [1416, 415] on div "Kosongkan Sub Judul Footer Text Judul Khotbah Judul Khotbah x Judul Khotbah Ter…" at bounding box center [1227, 377] width 633 height 661
click at [878, 424] on div "1 2 3 4 5 6 7 8 9 10 11 12 13 14 15 16 17 18 19 20 21 22 23 24 25 26 27 28 29 3…" at bounding box center [840, 431] width 129 height 535
click at [1203, 387] on div "[PERSON_NAME]" at bounding box center [1093, 408] width 344 height 123
click at [865, 406] on div "1 2 3 4 5 6 7 8 9 10 11 12 13 14 15 16 17 18 19 20 21 22 23 24 25 26 27 28 29 3…" at bounding box center [840, 431] width 129 height 535
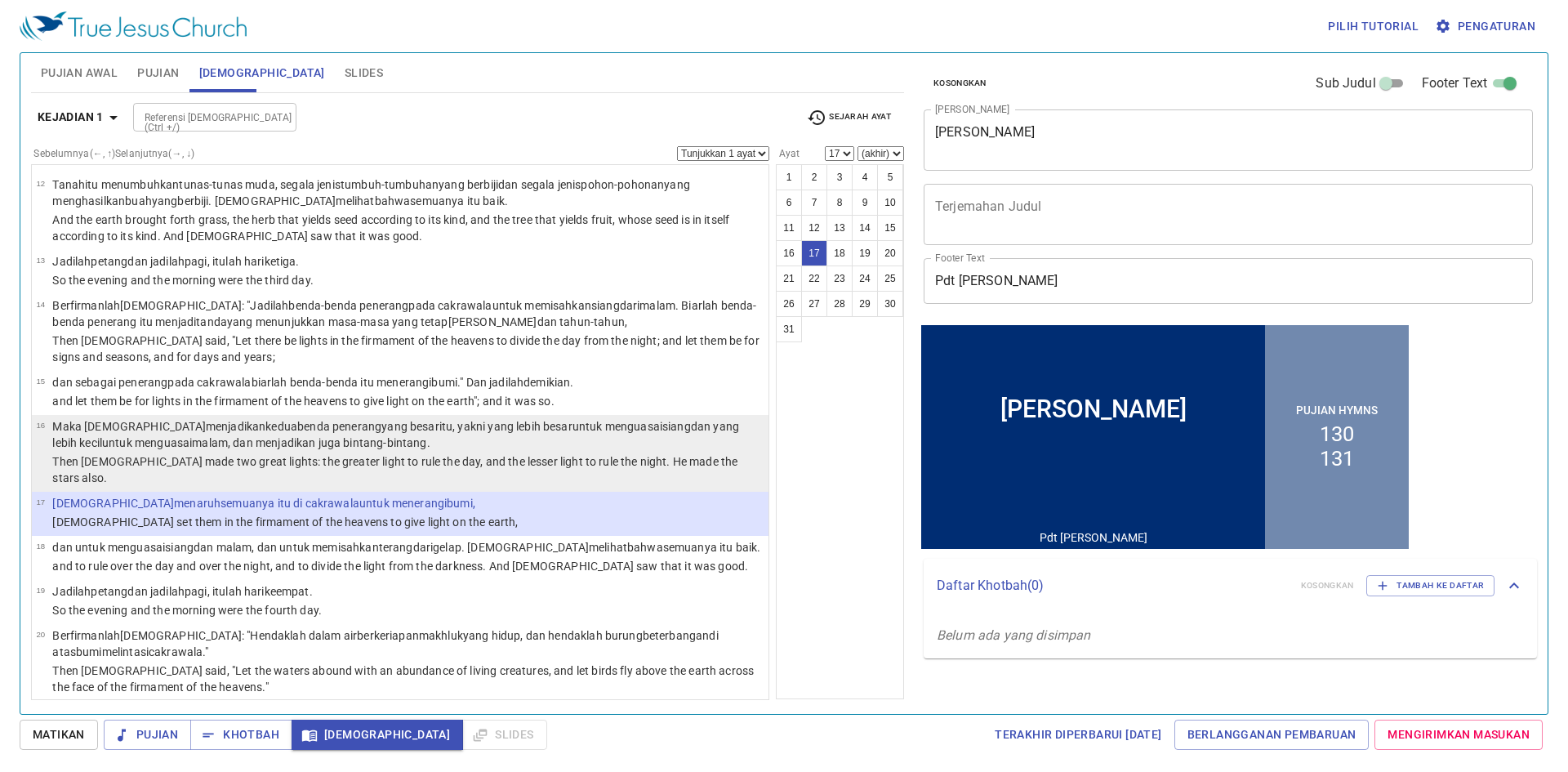
click at [319, 436] on wh3915 ", [PERSON_NAME] menjadikan juga bintang-bintang ." at bounding box center [329, 442] width 203 height 13
select select "16"
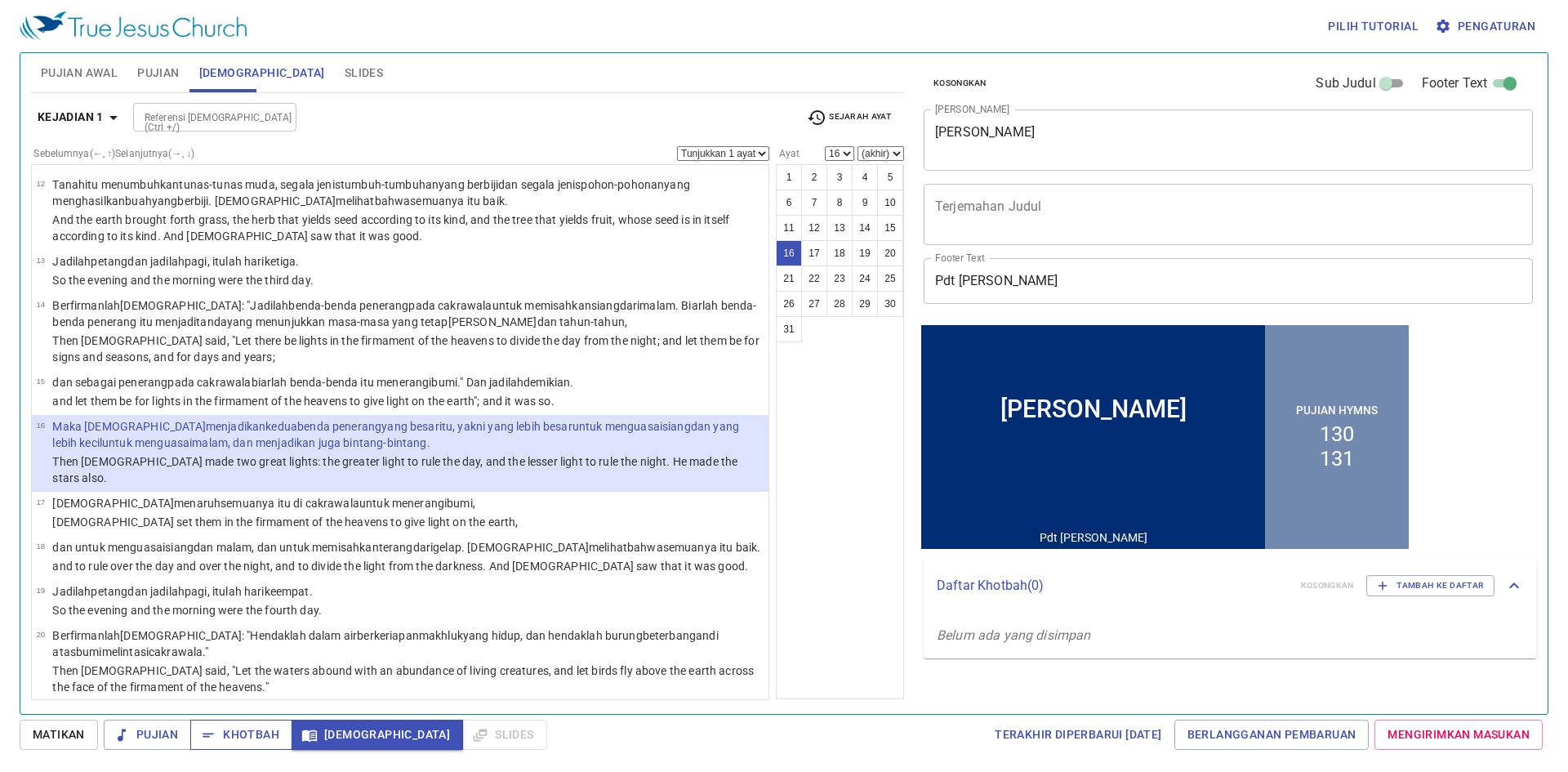
click at [241, 733] on span "Khotbah" at bounding box center [241, 734] width 76 height 20
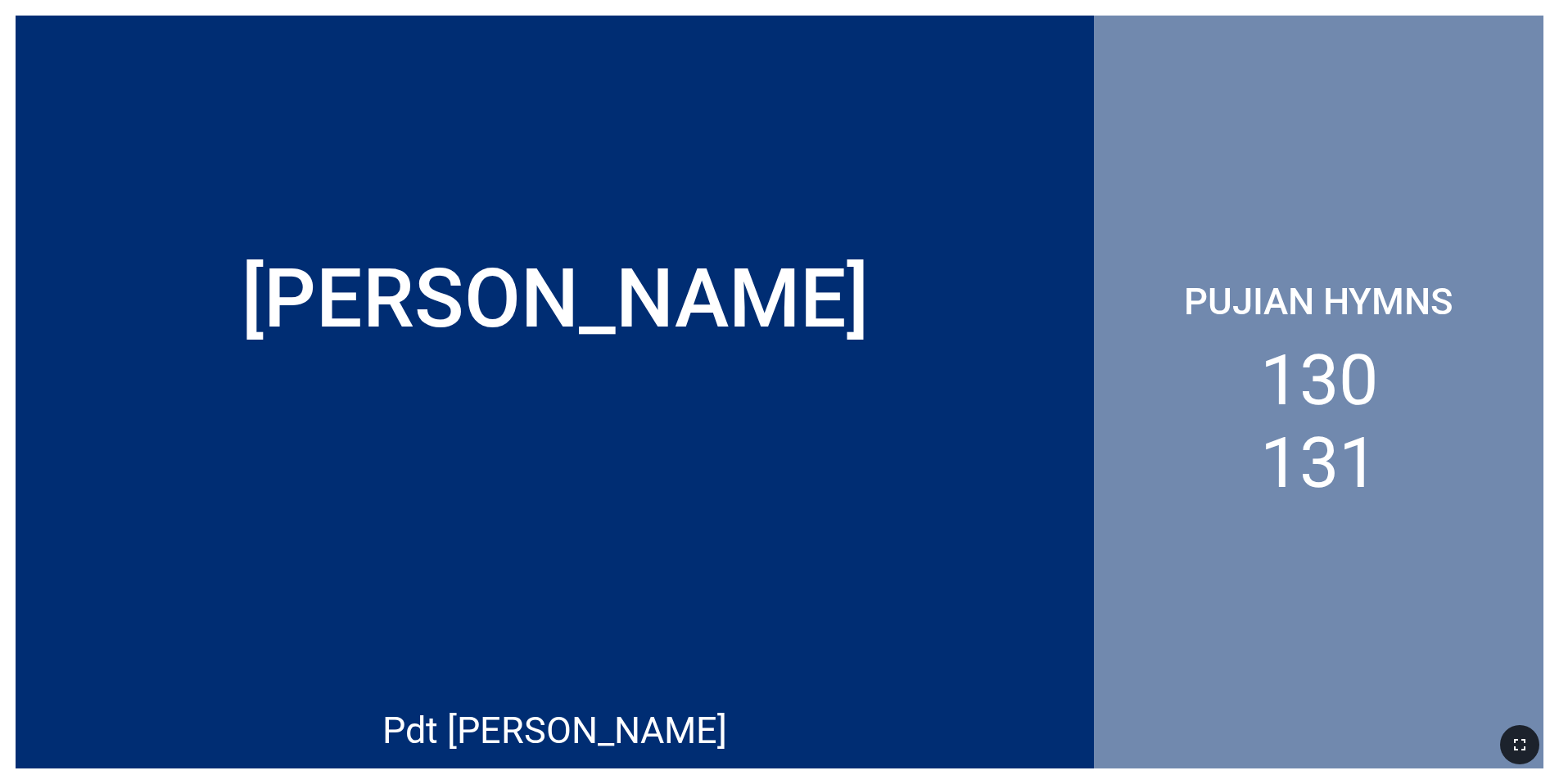
click at [1511, 748] on icon "button" at bounding box center [1520, 745] width 19 height 19
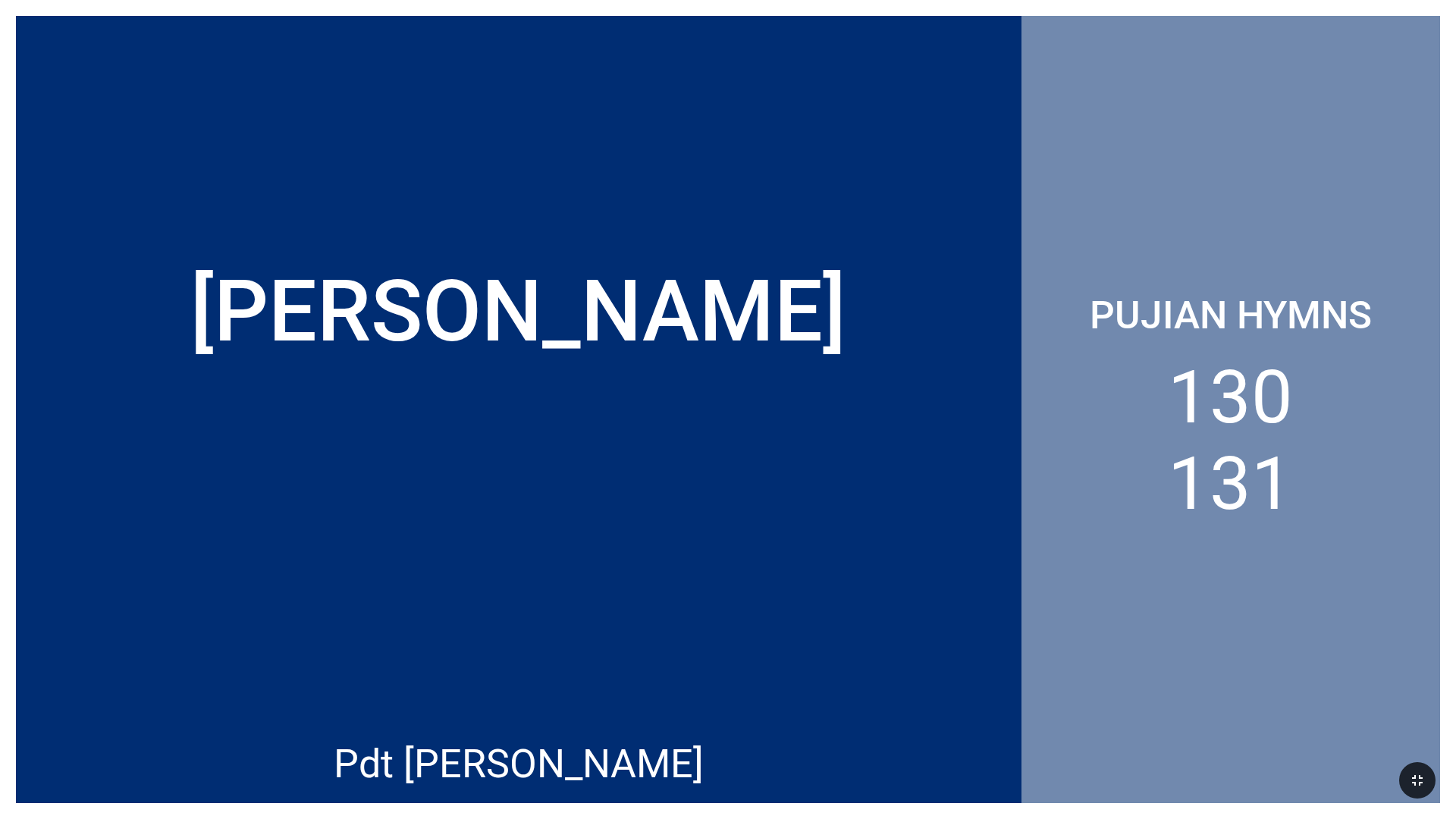
click at [1414, 726] on icon "button" at bounding box center [1418, 781] width 18 height 18
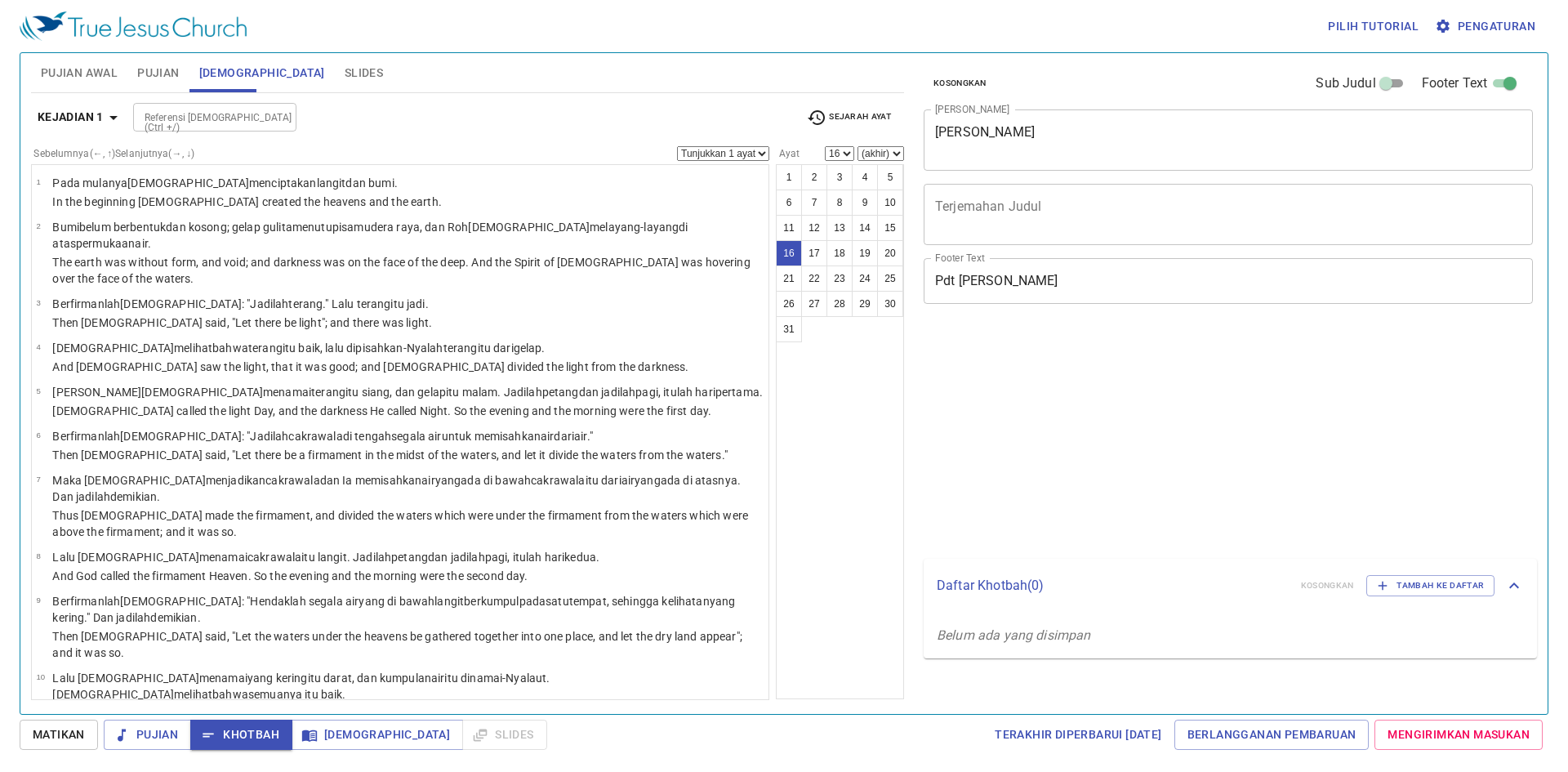
select select "16"
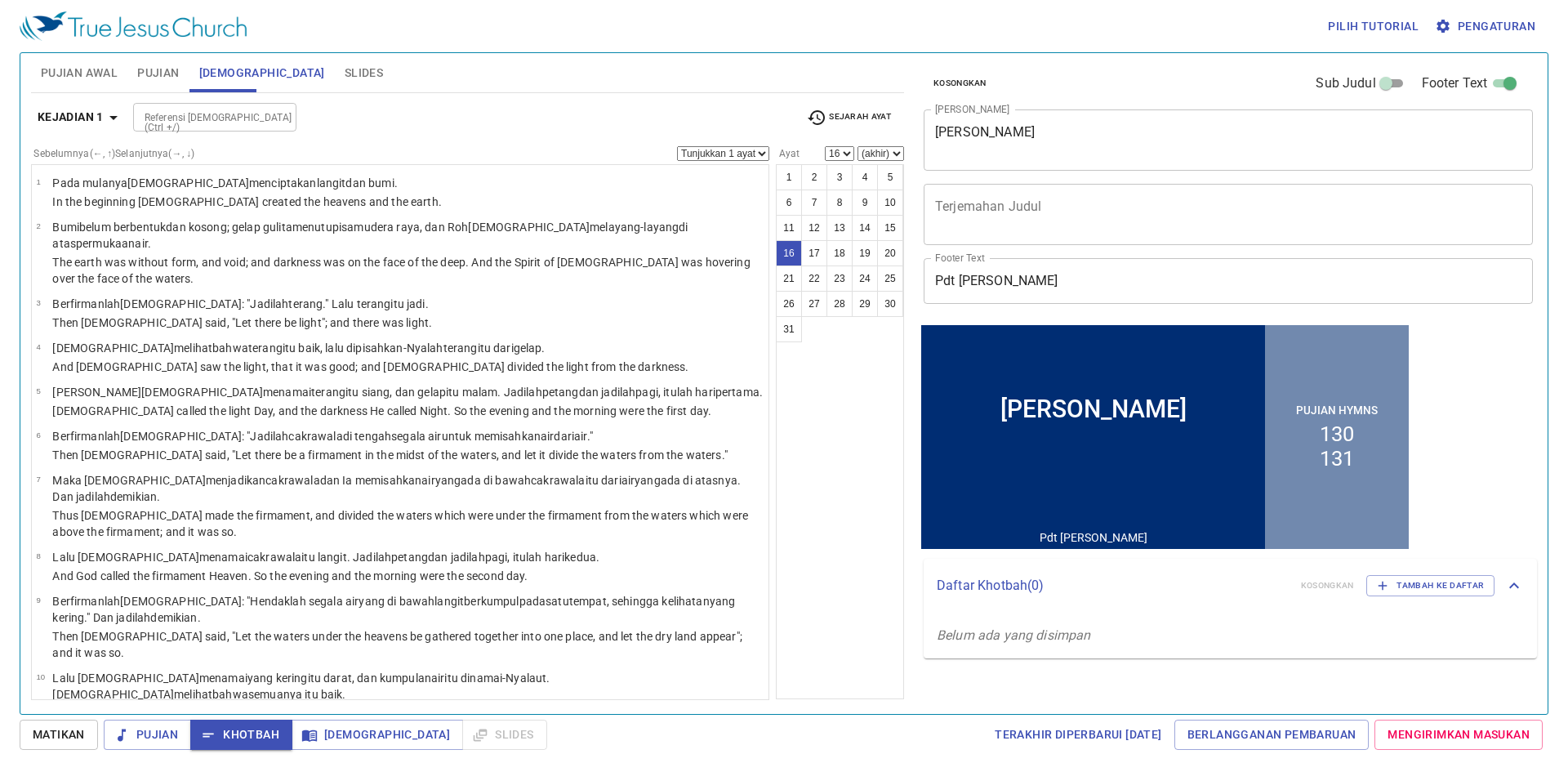
scroll to position [647, 0]
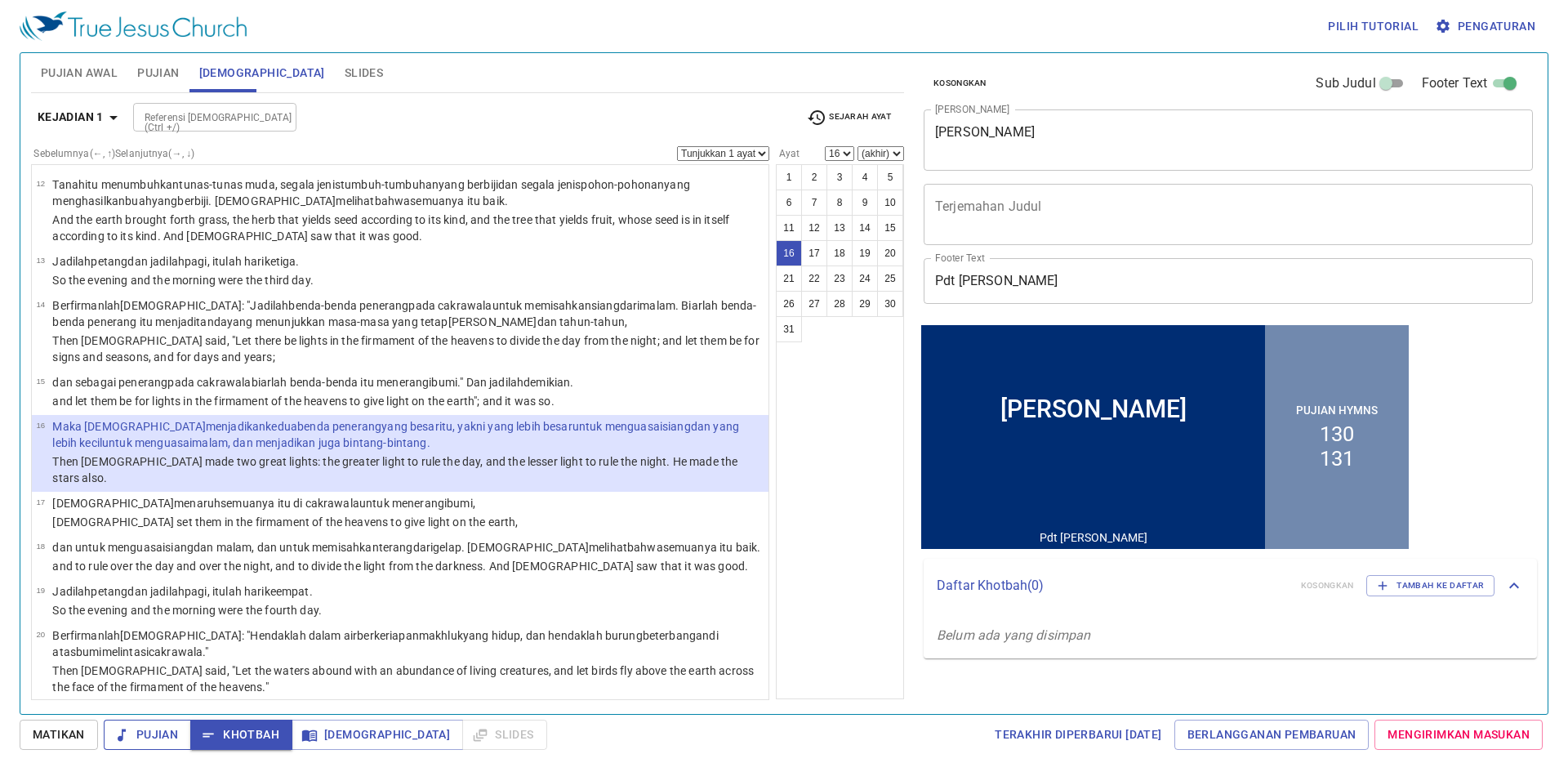
click at [121, 735] on icon "button" at bounding box center [122, 735] width 17 height 17
click at [1132, 521] on div at bounding box center [1093, 498] width 344 height 56
click at [241, 736] on span "Khotbah" at bounding box center [241, 734] width 76 height 20
click at [329, 739] on span "Alkitab" at bounding box center [377, 734] width 145 height 20
